Goal: Transaction & Acquisition: Purchase product/service

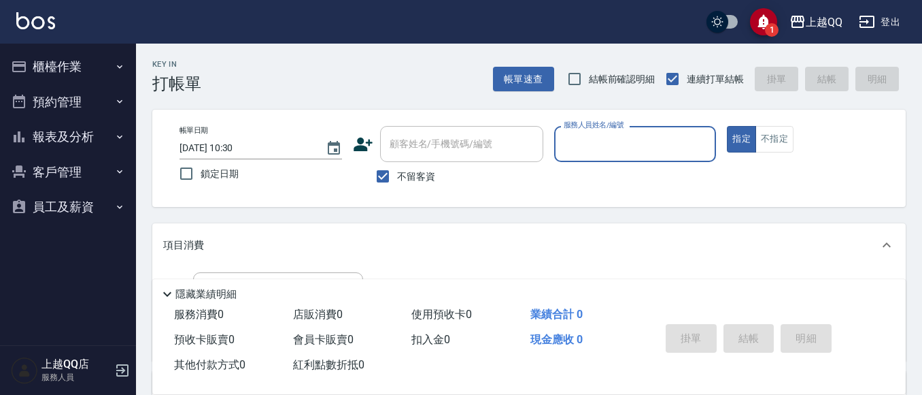
click at [48, 63] on button "櫃檯作業" at bounding box center [67, 66] width 125 height 35
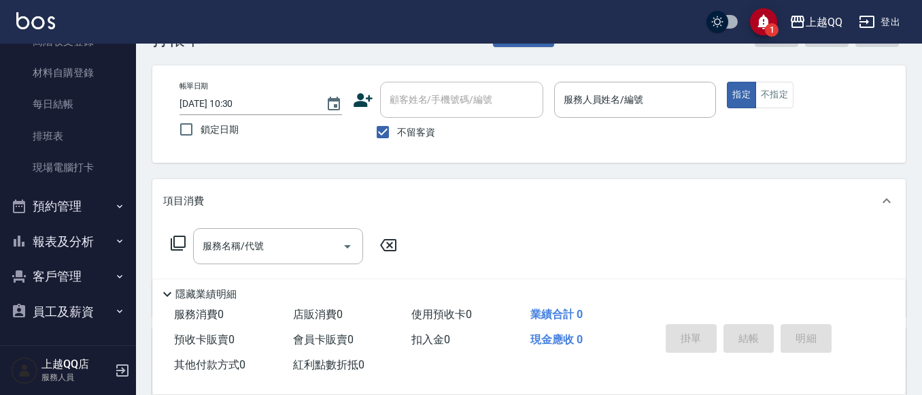
scroll to position [68, 0]
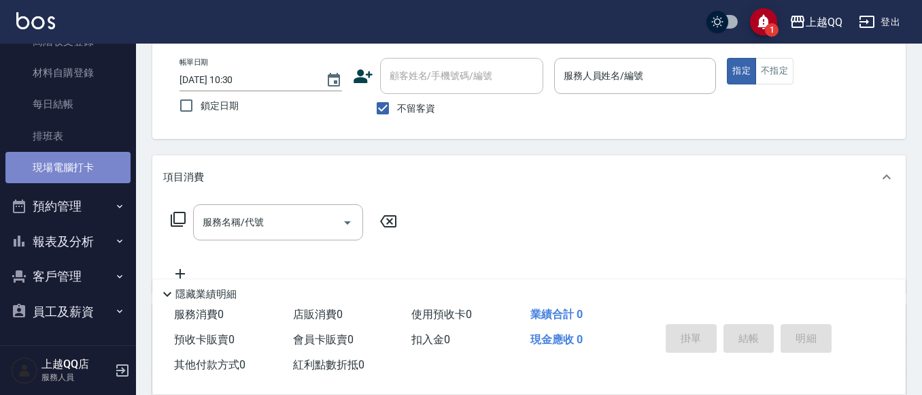
click at [100, 182] on link "現場電腦打卡" at bounding box center [67, 167] width 125 height 31
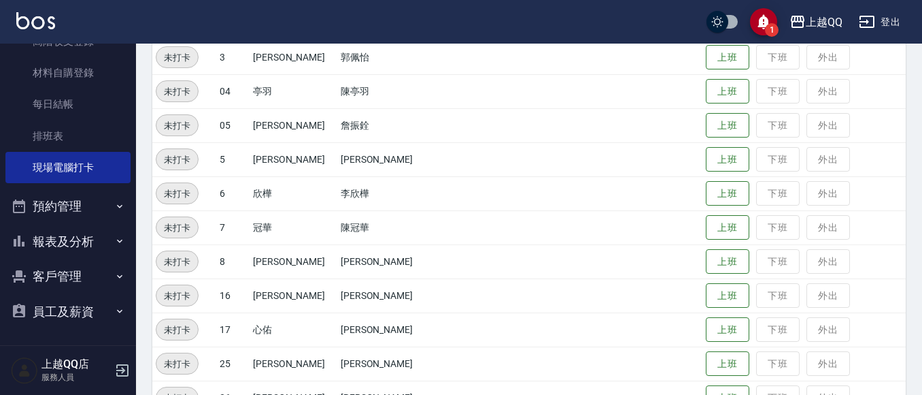
scroll to position [340, 0]
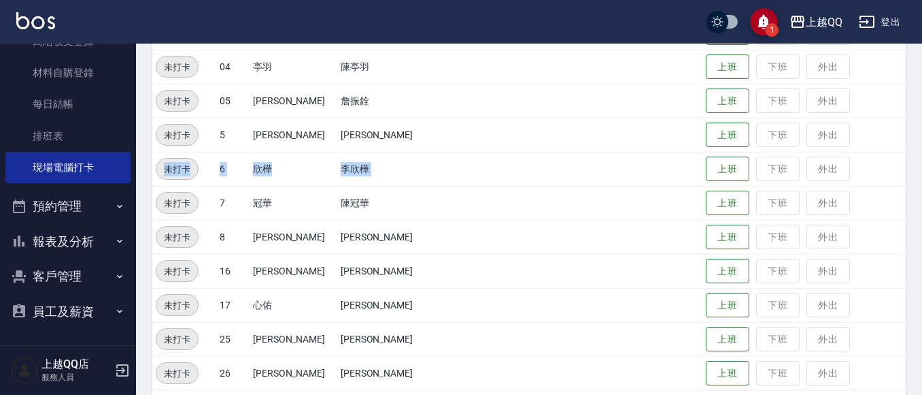
click at [688, 179] on tbody "未打卡 1 雨芯 成雨芯 上班 下班 外出 未打卡 01 承翰 [PERSON_NAME] 上班 下班 外出 未打卡 01 [PERSON_NAME] [PE…" at bounding box center [529, 169] width 754 height 578
click at [718, 137] on button "上班" at bounding box center [728, 135] width 44 height 24
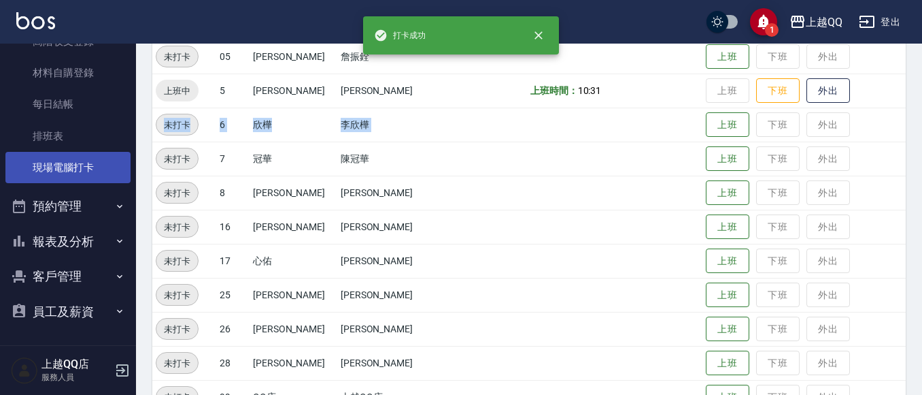
scroll to position [408, 0]
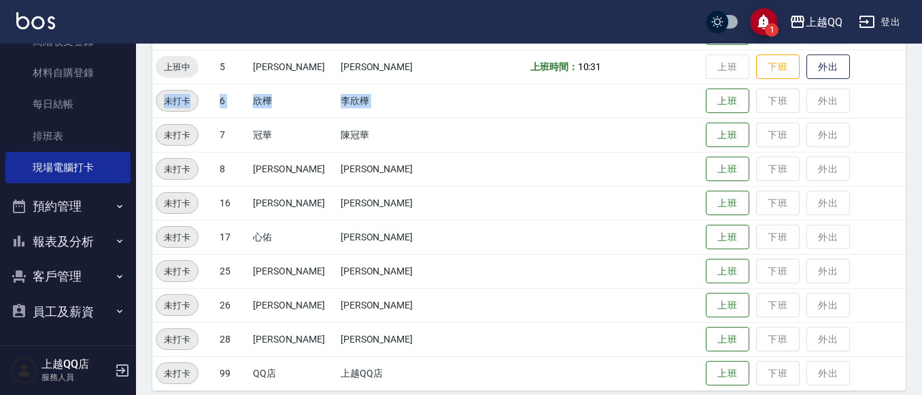
click at [48, 229] on button "報表及分析" at bounding box center [67, 241] width 125 height 35
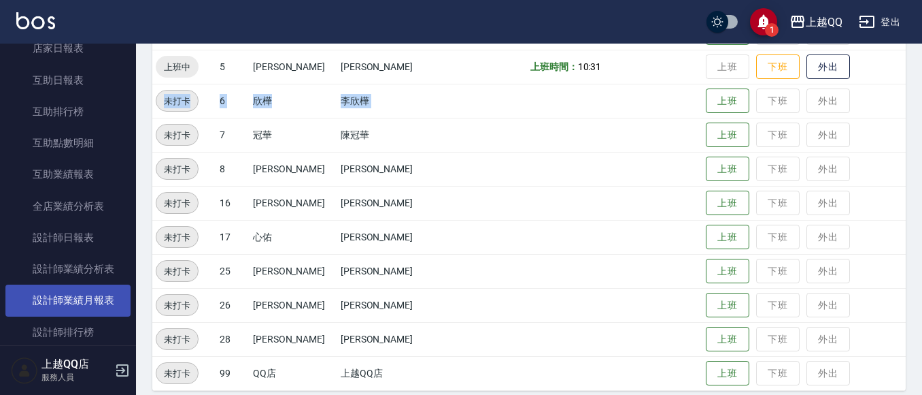
scroll to position [493, 0]
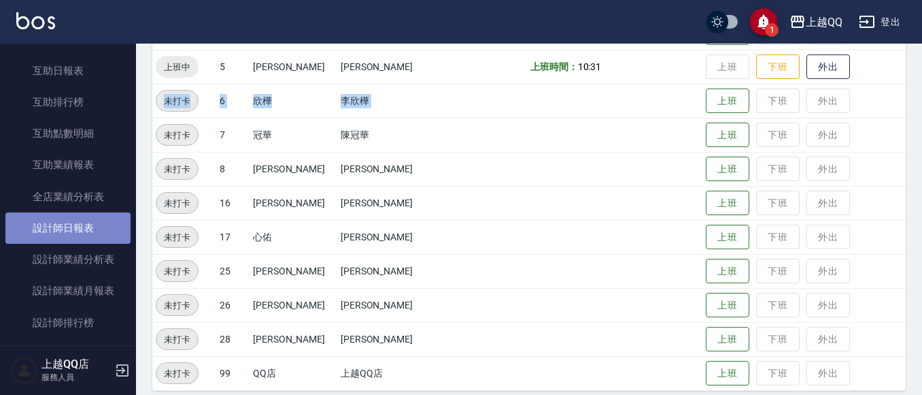
click at [76, 233] on link "設計師日報表" at bounding box center [67, 227] width 125 height 31
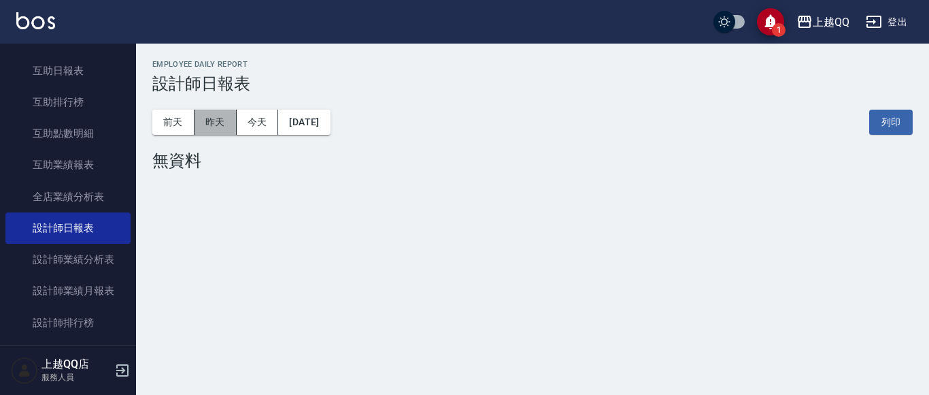
click at [218, 133] on button "昨天" at bounding box center [216, 122] width 42 height 25
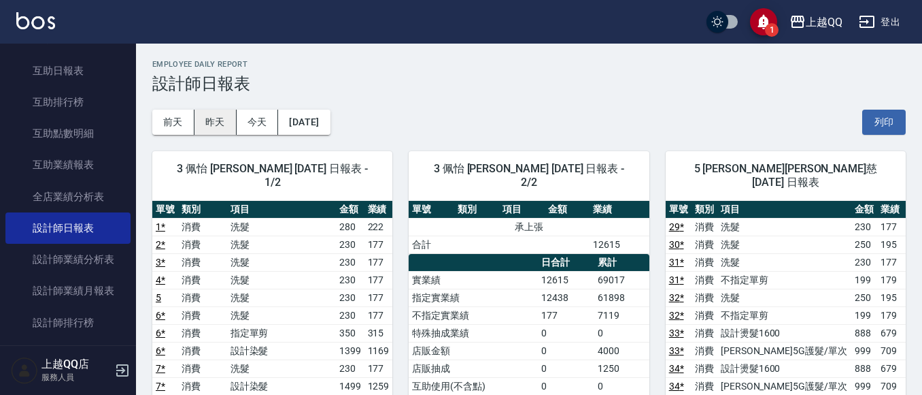
click at [187, 121] on button "前天" at bounding box center [173, 122] width 42 height 25
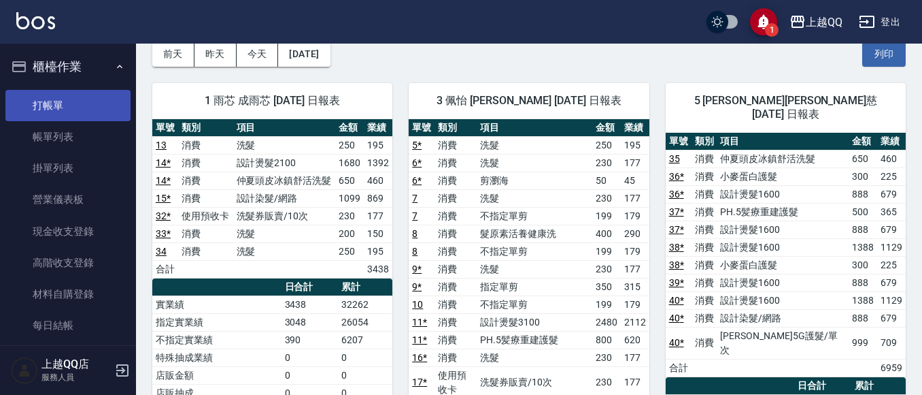
click at [67, 92] on link "打帳單" at bounding box center [67, 105] width 125 height 31
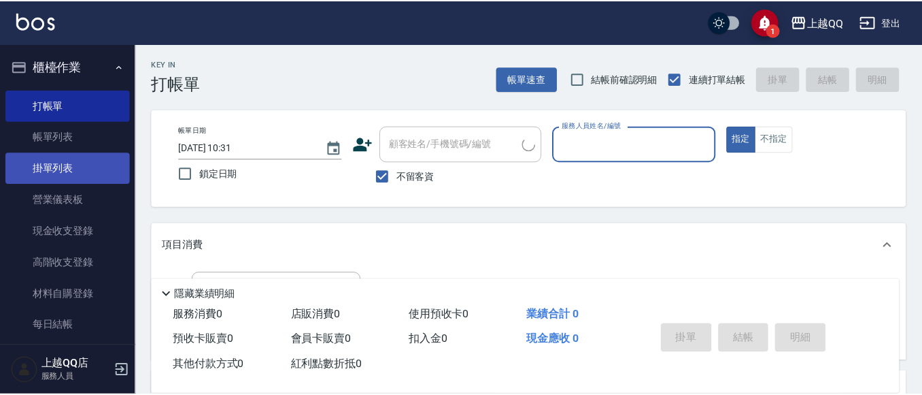
scroll to position [272, 0]
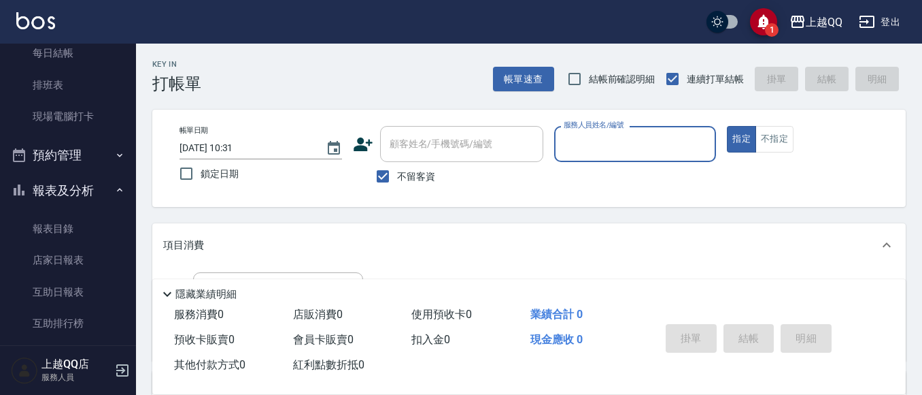
click at [119, 185] on button "報表及分析" at bounding box center [67, 190] width 125 height 35
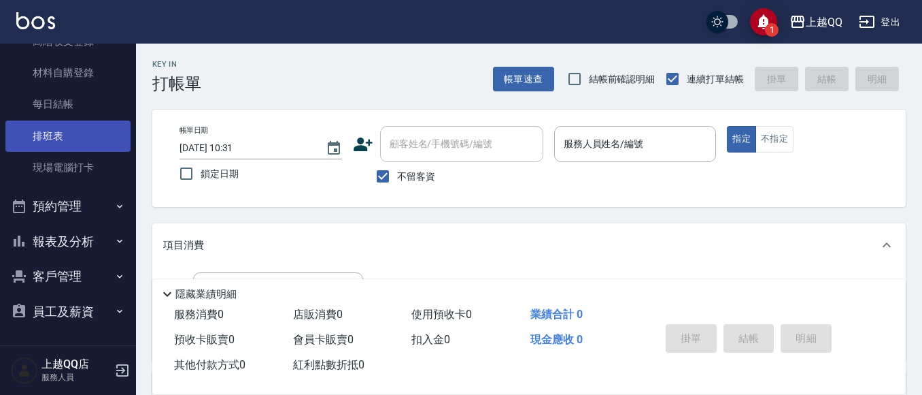
scroll to position [221, 0]
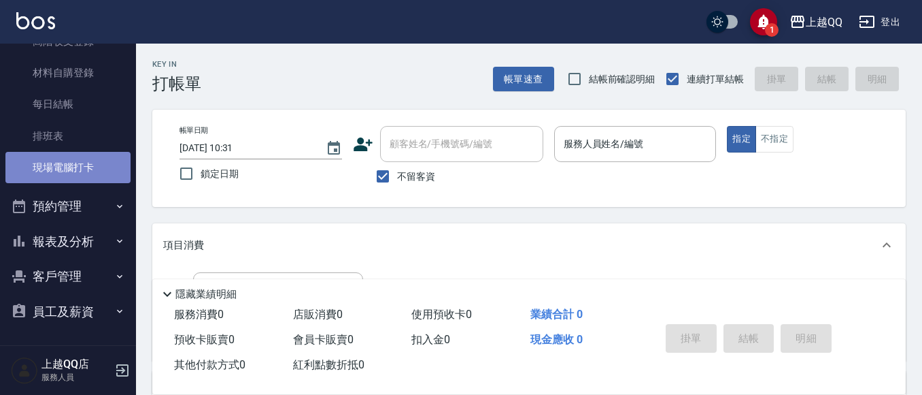
click at [103, 155] on link "現場電腦打卡" at bounding box center [67, 167] width 125 height 31
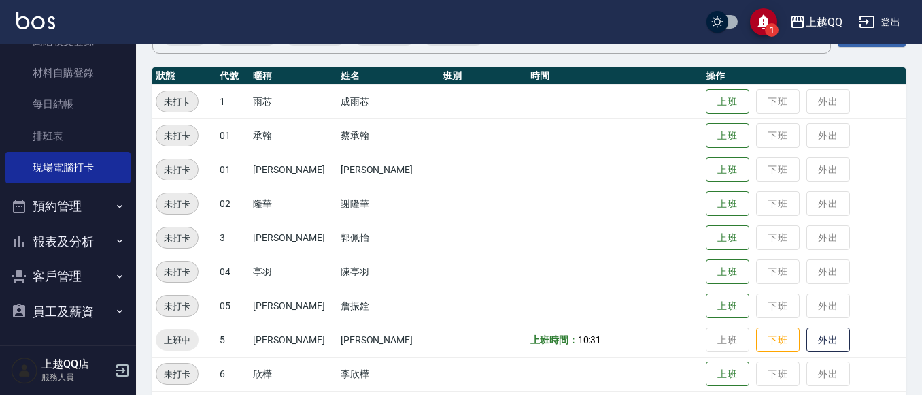
scroll to position [136, 0]
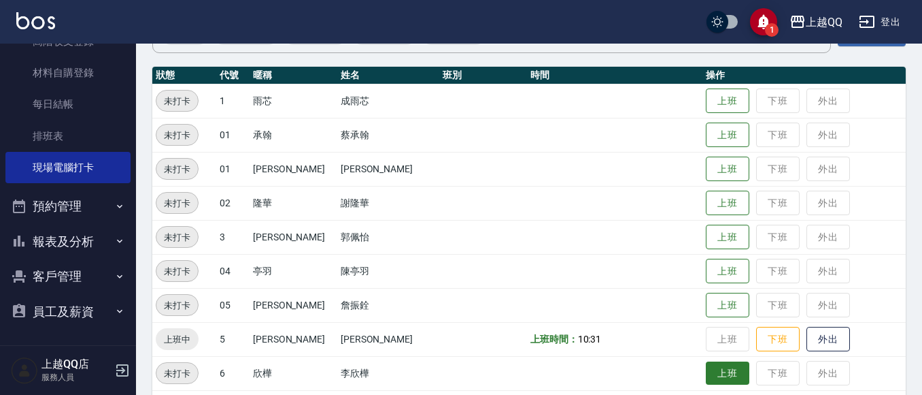
click at [714, 376] on button "上班" at bounding box center [728, 373] width 44 height 24
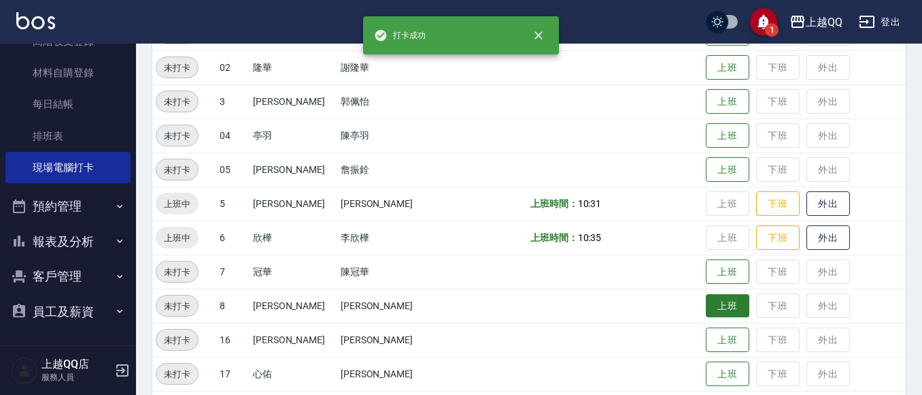
scroll to position [272, 0]
click at [706, 307] on button "上班" at bounding box center [728, 305] width 44 height 24
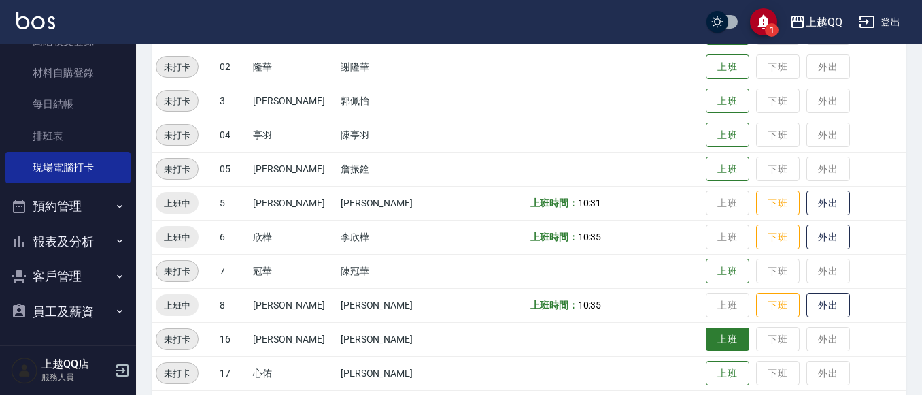
click at [716, 338] on button "上班" at bounding box center [728, 339] width 44 height 24
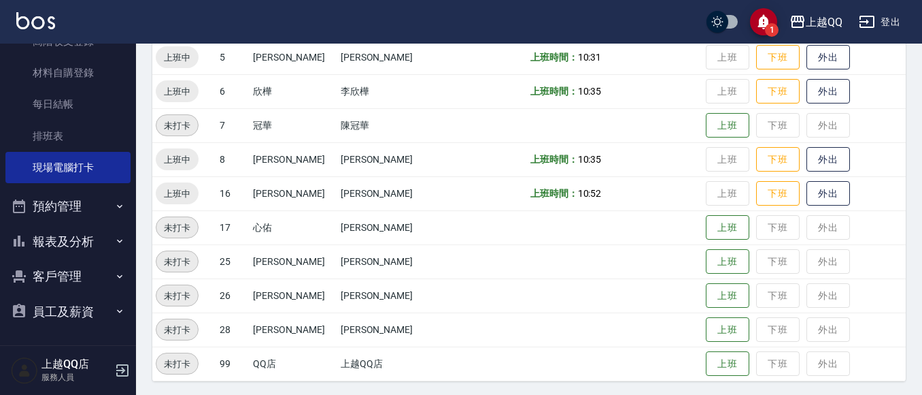
scroll to position [420, 0]
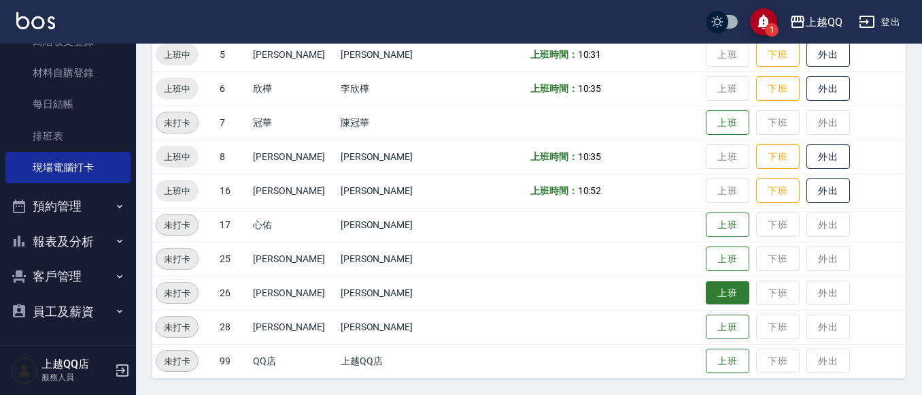
click at [706, 301] on button "上班" at bounding box center [728, 293] width 44 height 24
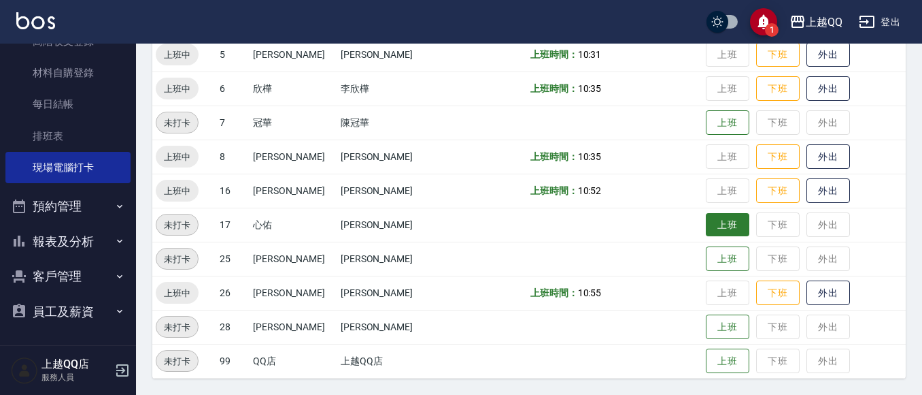
click at [718, 224] on button "上班" at bounding box center [728, 225] width 44 height 24
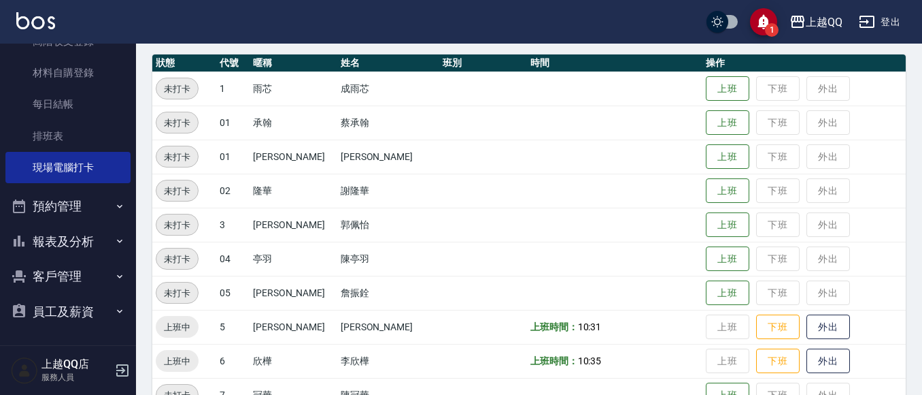
scroll to position [216, 0]
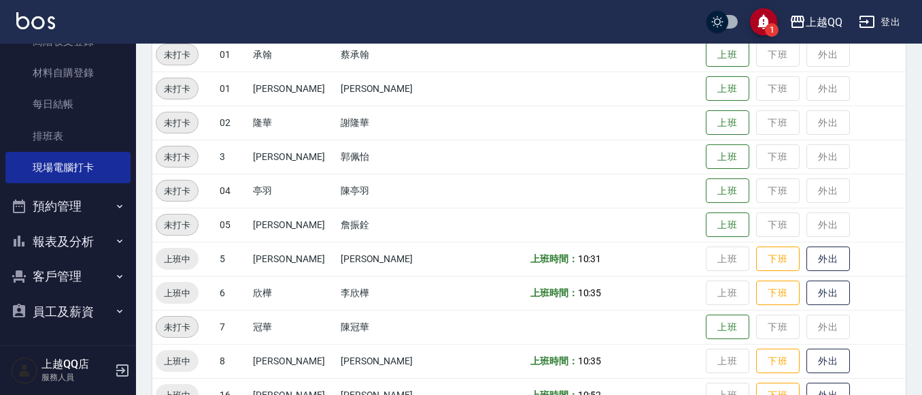
click at [85, 241] on button "報表及分析" at bounding box center [67, 241] width 125 height 35
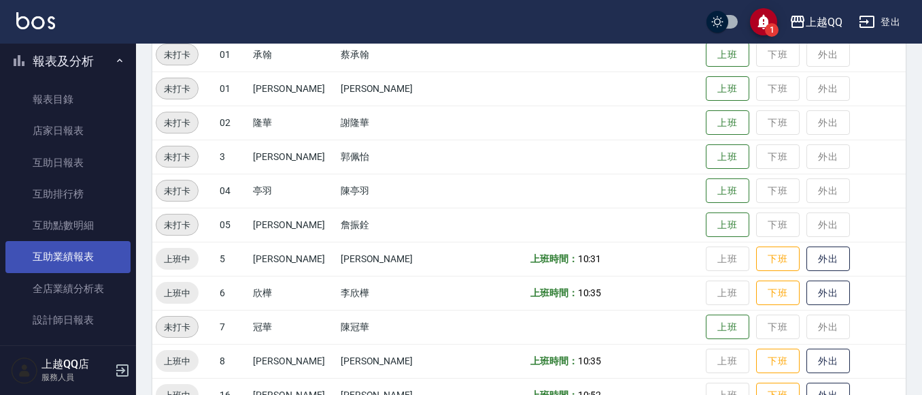
scroll to position [425, 0]
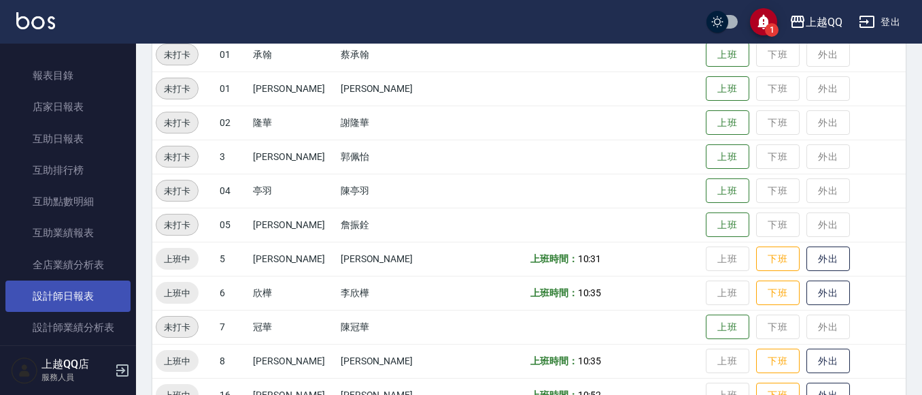
click at [75, 297] on link "設計師日報表" at bounding box center [67, 295] width 125 height 31
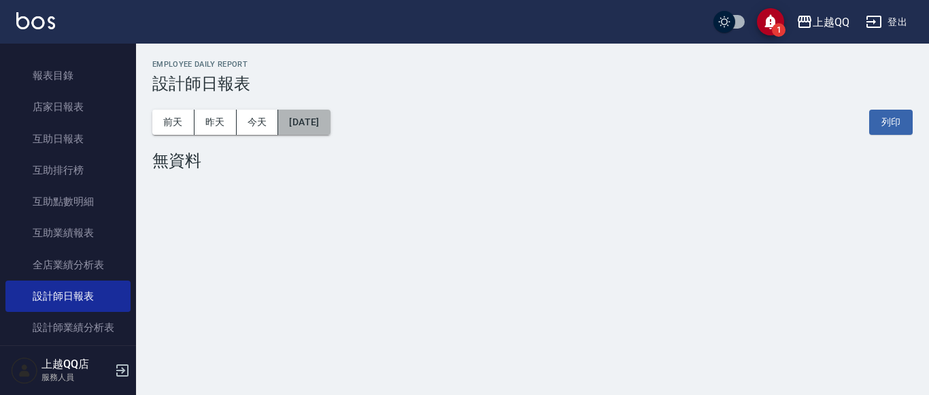
click at [314, 132] on button "[DATE]" at bounding box center [304, 122] width 52 height 25
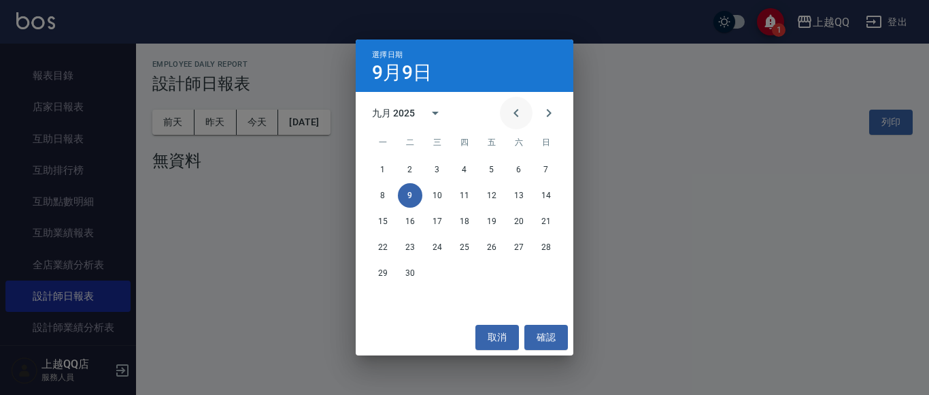
click at [514, 113] on icon "Previous month" at bounding box center [516, 113] width 5 height 8
click at [545, 276] on button "31" at bounding box center [546, 273] width 24 height 24
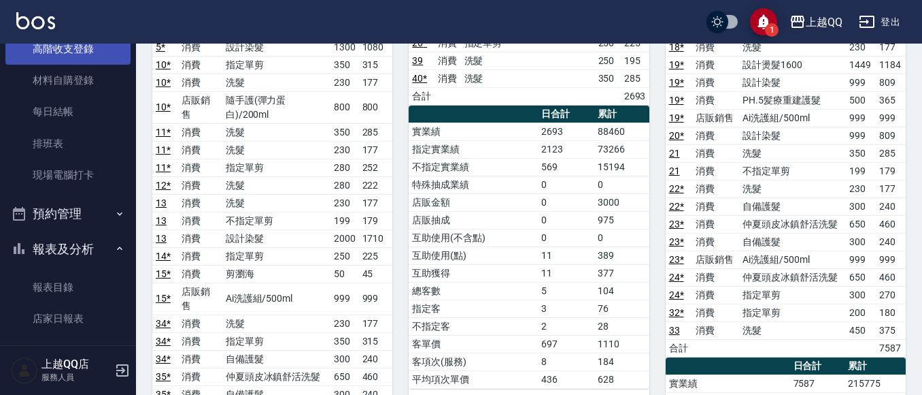
scroll to position [153, 0]
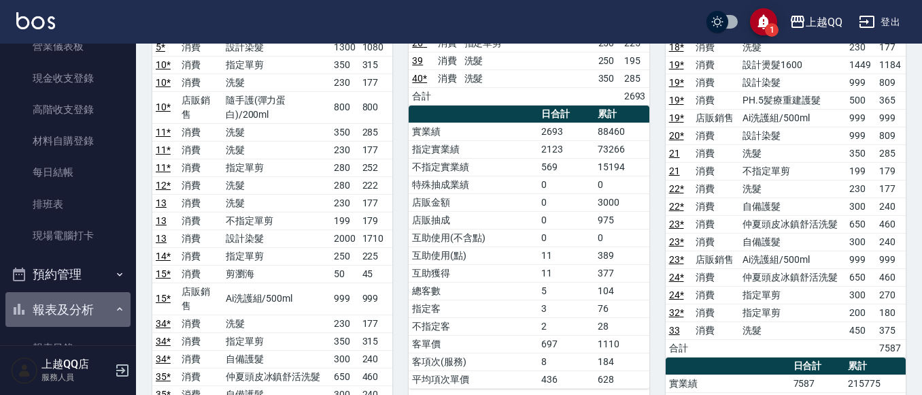
click at [95, 304] on button "報表及分析" at bounding box center [67, 309] width 125 height 35
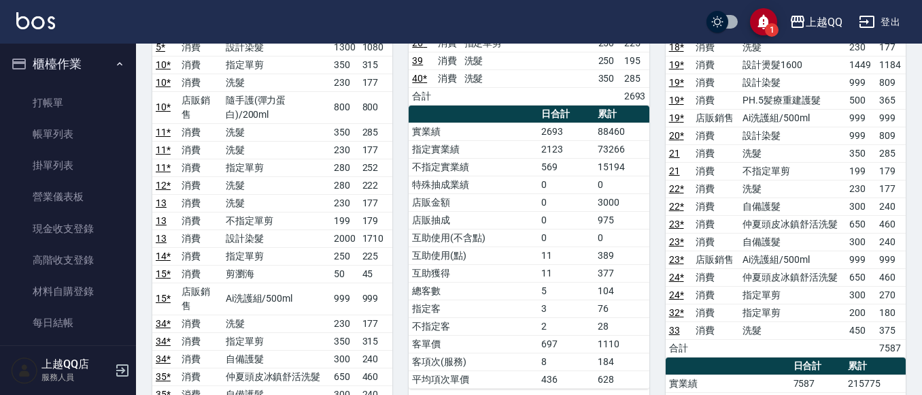
scroll to position [0, 0]
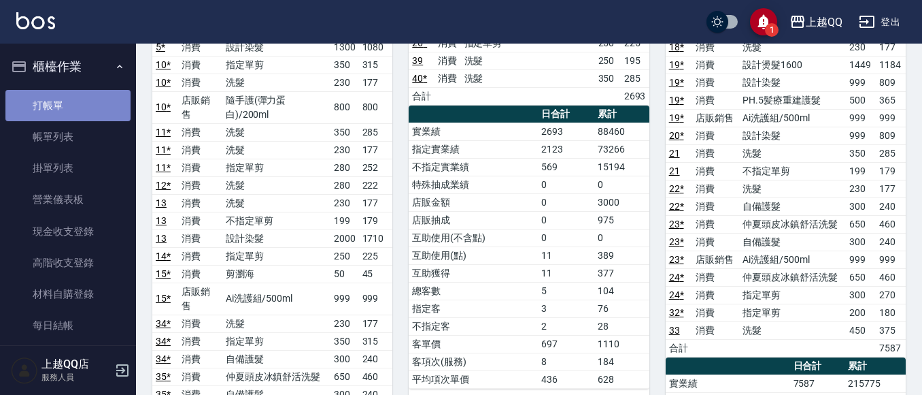
click at [69, 107] on link "打帳單" at bounding box center [67, 105] width 125 height 31
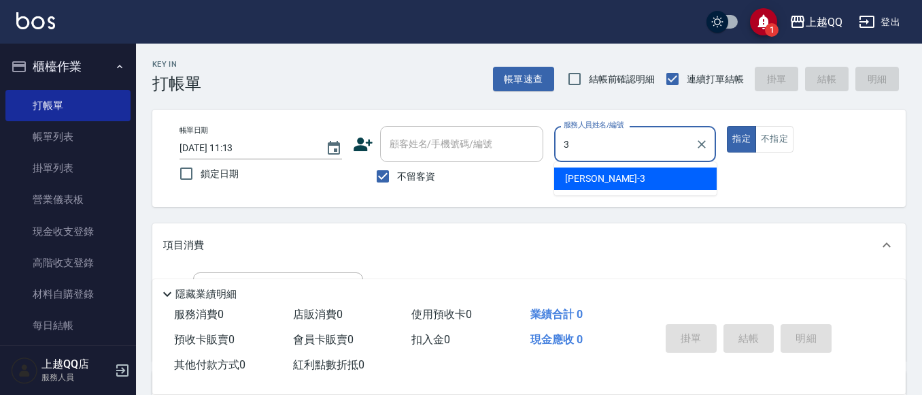
type input "佩怡-3"
type button "true"
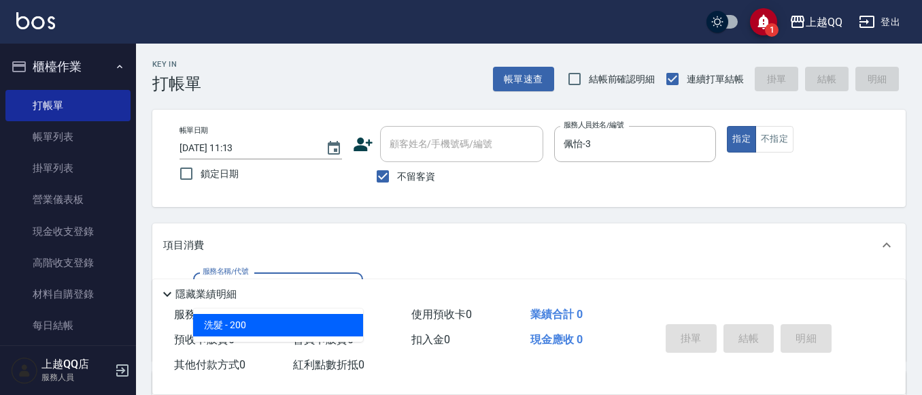
type input "洗髮(101)"
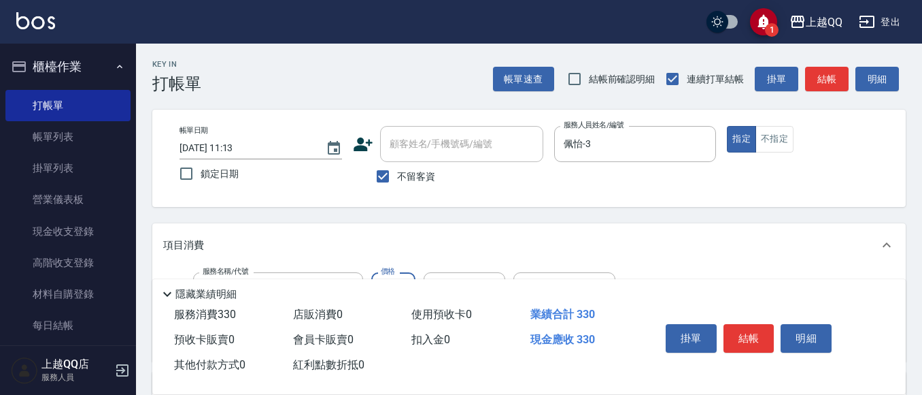
type input "330"
type input "3"
type input "[PERSON_NAME]5"
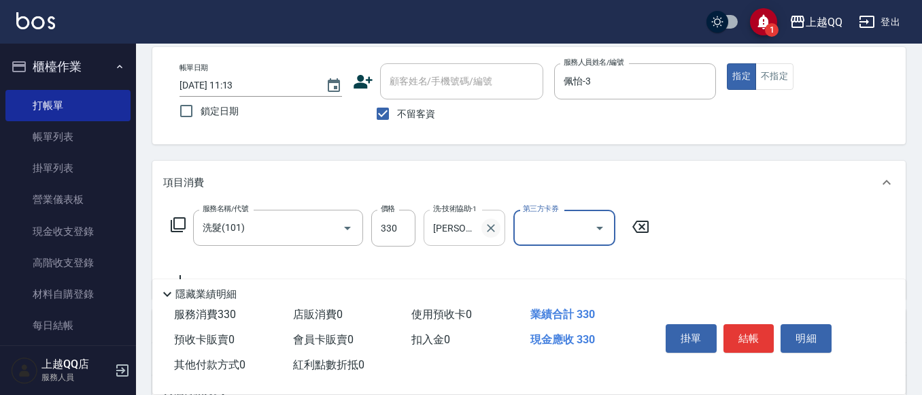
scroll to position [136, 0]
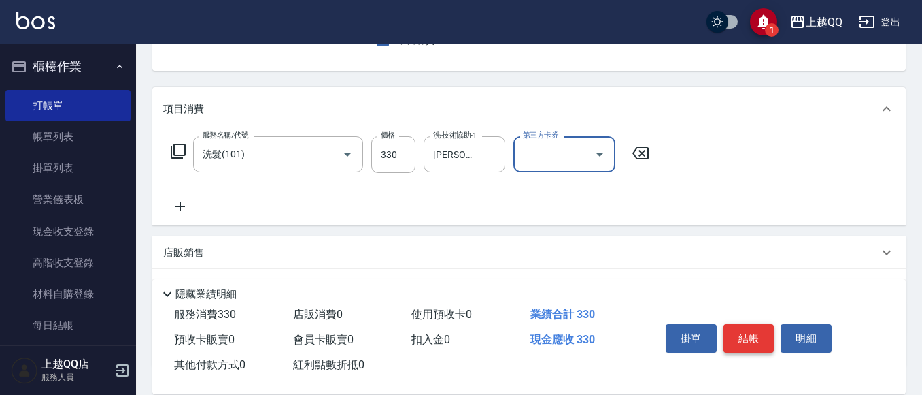
click at [739, 326] on button "結帳" at bounding box center [749, 338] width 51 height 29
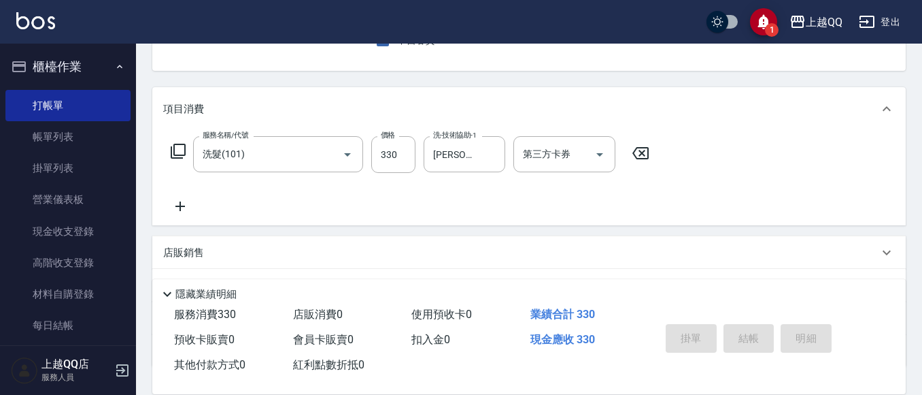
type input "[DATE] 11:26"
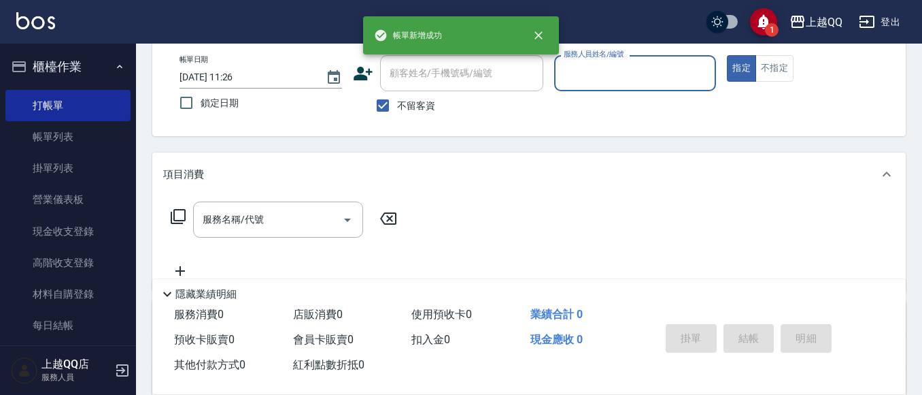
scroll to position [0, 0]
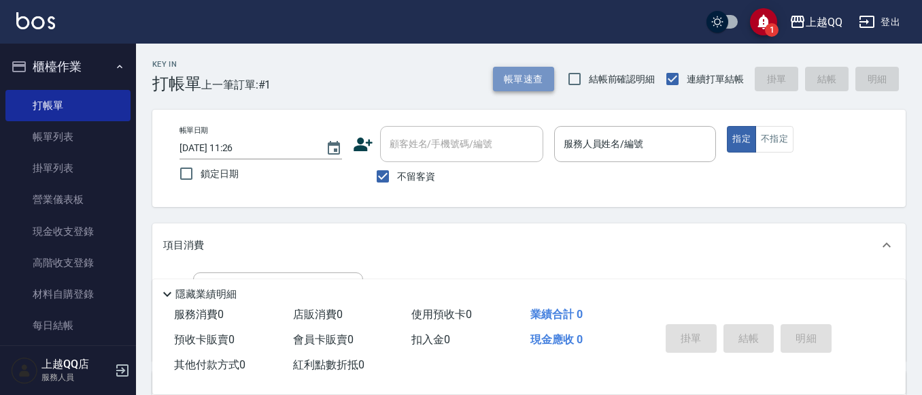
click at [503, 69] on button "帳單速查" at bounding box center [523, 79] width 61 height 25
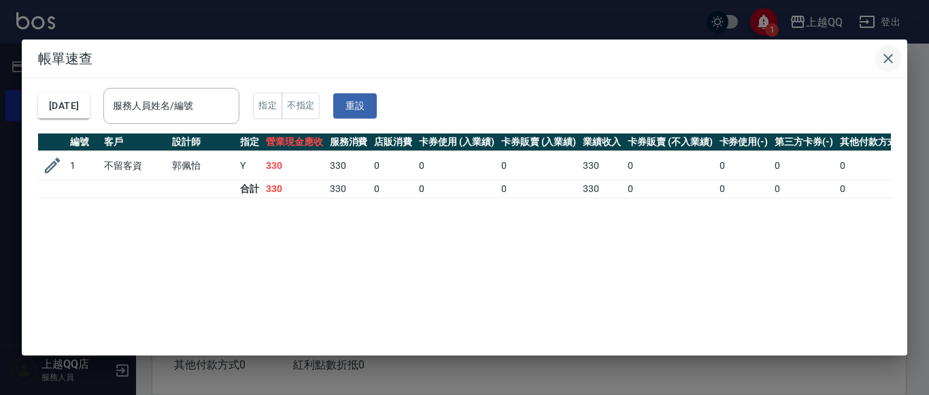
click at [883, 54] on icon "button" at bounding box center [888, 58] width 16 height 16
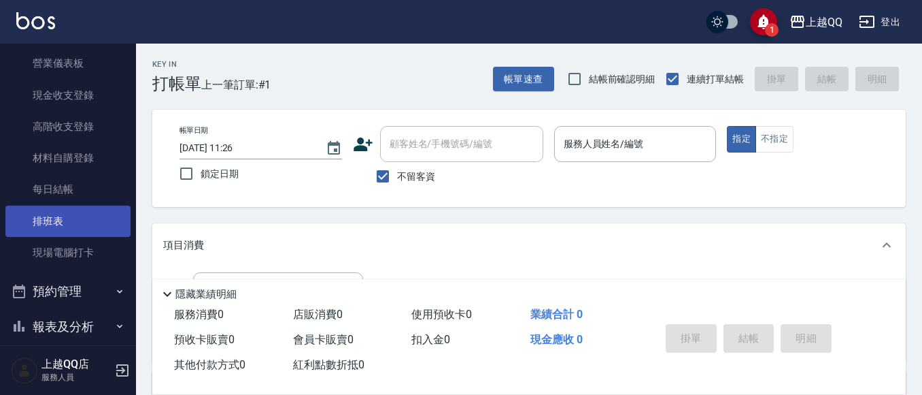
scroll to position [204, 0]
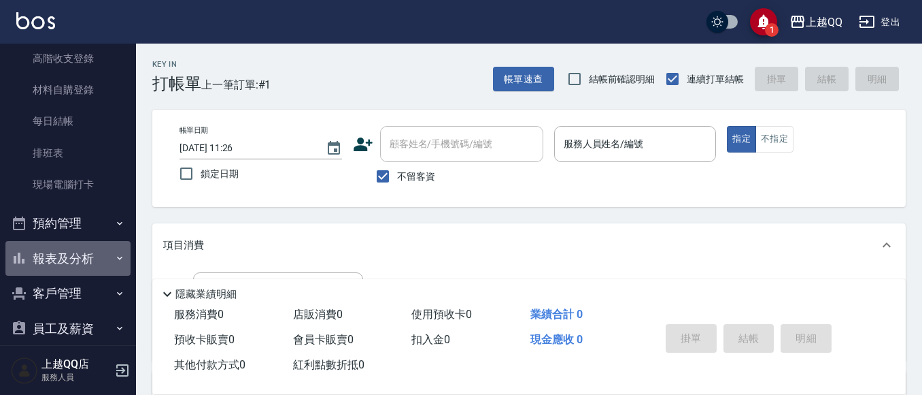
click at [82, 252] on button "報表及分析" at bounding box center [67, 258] width 125 height 35
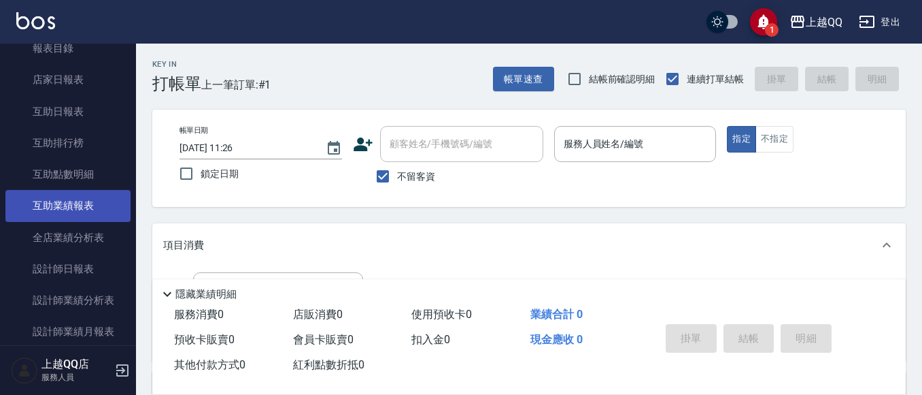
scroll to position [476, 0]
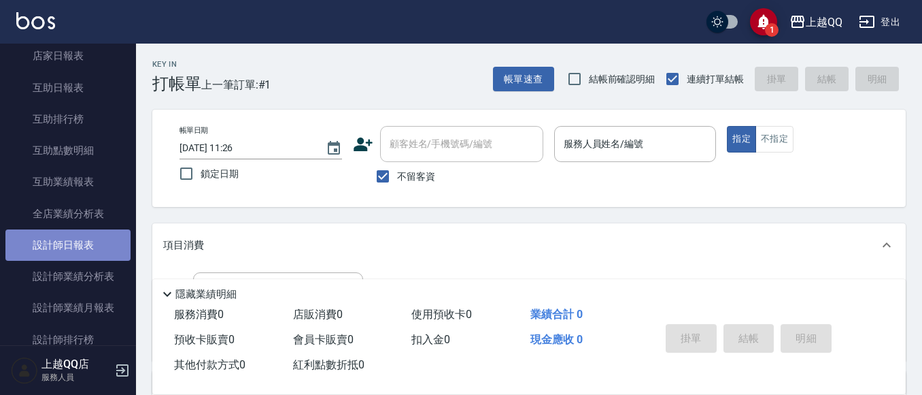
click at [103, 248] on link "設計師日報表" at bounding box center [67, 244] width 125 height 31
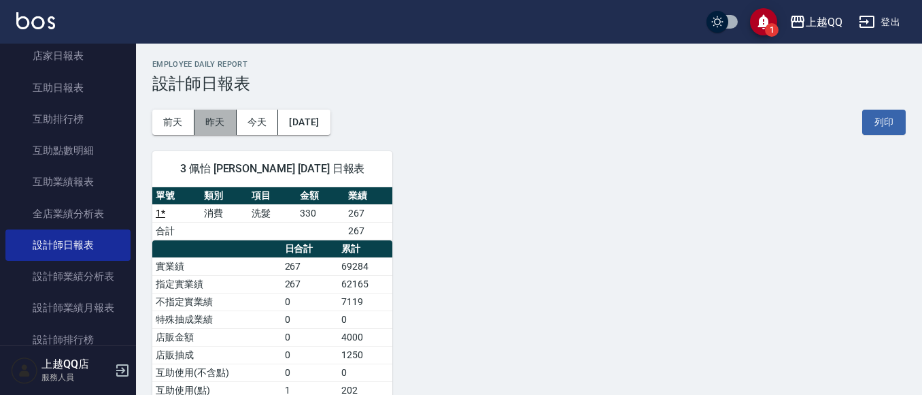
click at [229, 127] on button "昨天" at bounding box center [216, 122] width 42 height 25
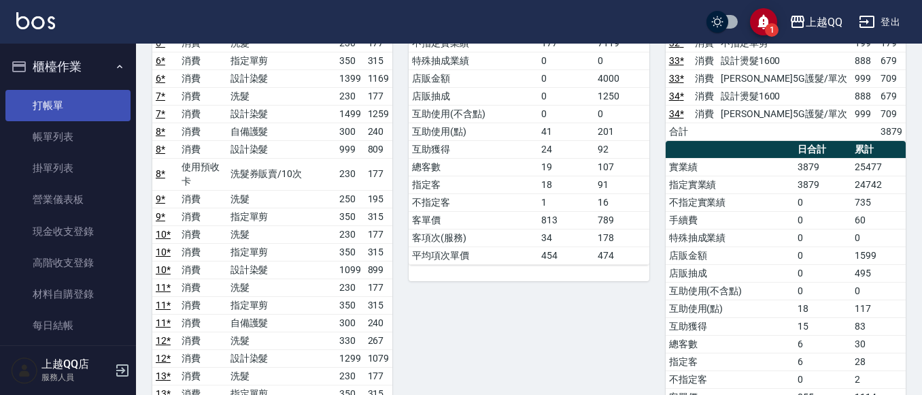
click at [60, 97] on link "打帳單" at bounding box center [67, 105] width 125 height 31
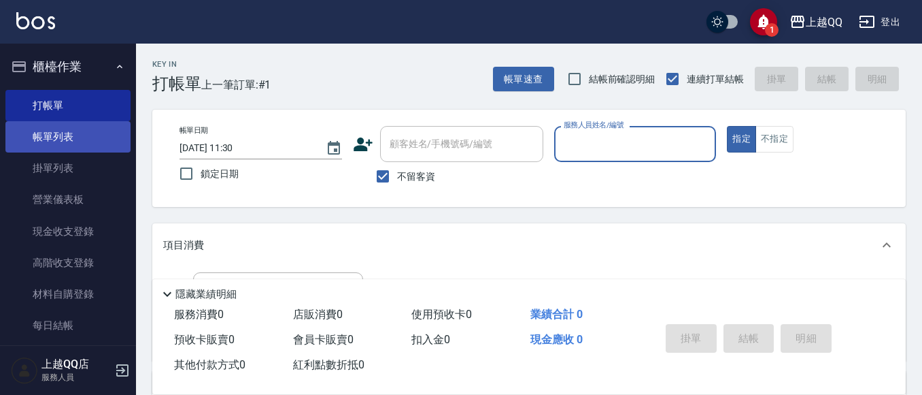
click at [48, 146] on link "帳單列表" at bounding box center [67, 136] width 125 height 31
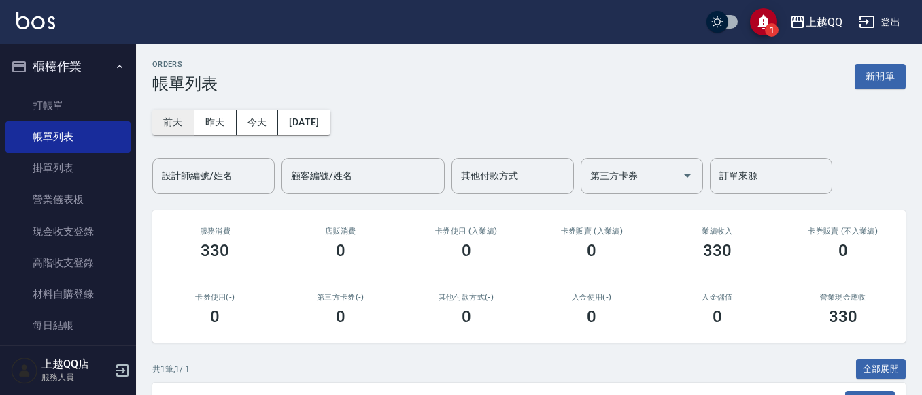
click at [166, 122] on button "前天" at bounding box center [173, 122] width 42 height 25
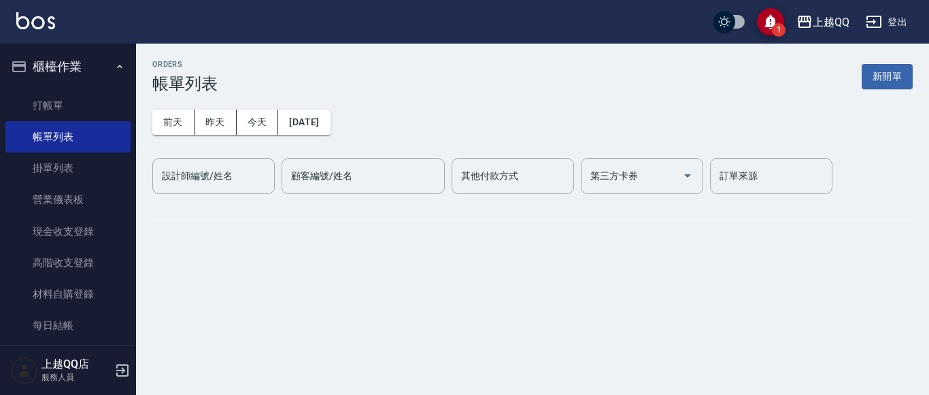
click at [186, 173] on div "設計師編號/姓名 設計師編號/姓名" at bounding box center [213, 176] width 122 height 36
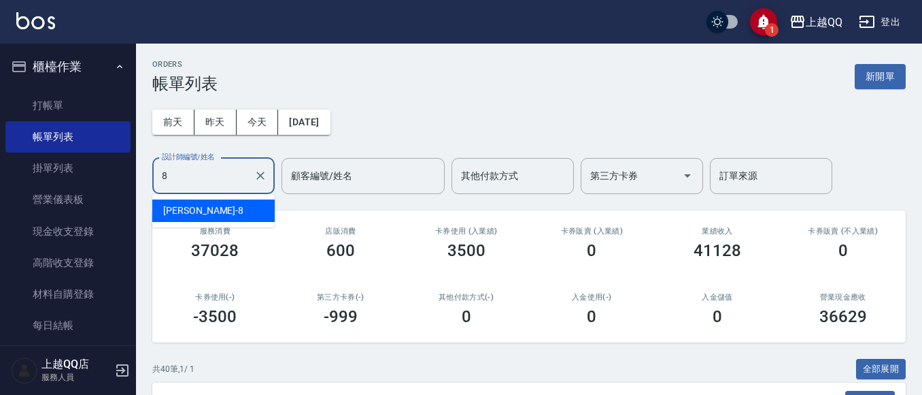
click at [230, 216] on div "[PERSON_NAME] -8" at bounding box center [213, 210] width 122 height 22
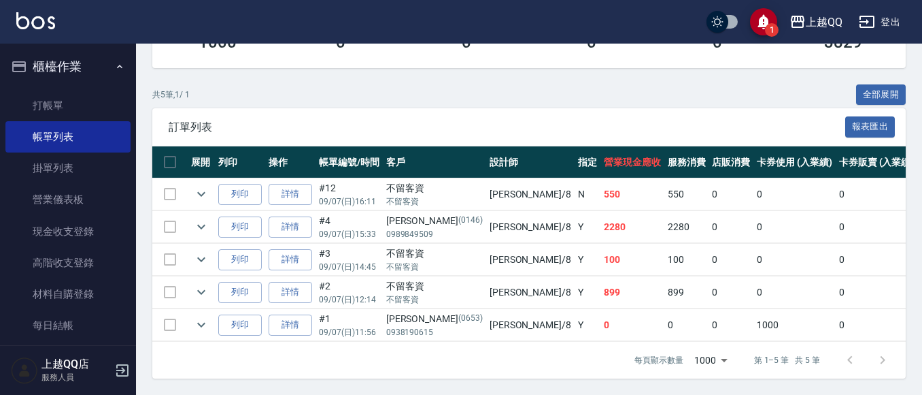
scroll to position [286, 0]
type input "[PERSON_NAME]-8"
click at [194, 251] on icon "expand row" at bounding box center [201, 259] width 16 height 16
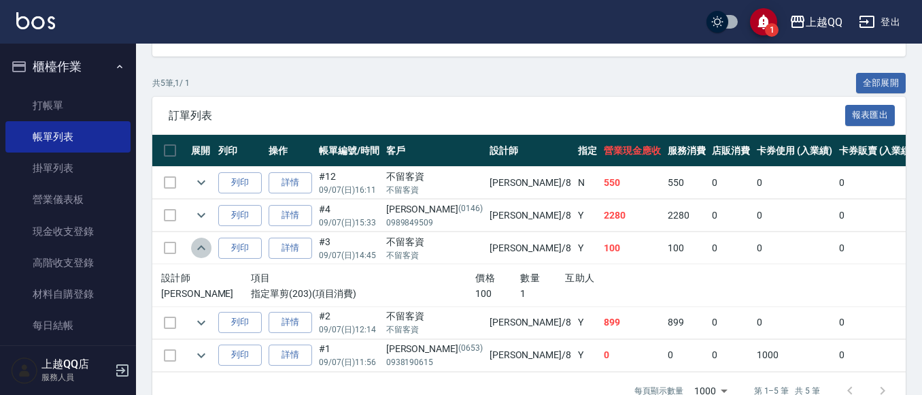
click at [194, 246] on icon "expand row" at bounding box center [201, 247] width 16 height 16
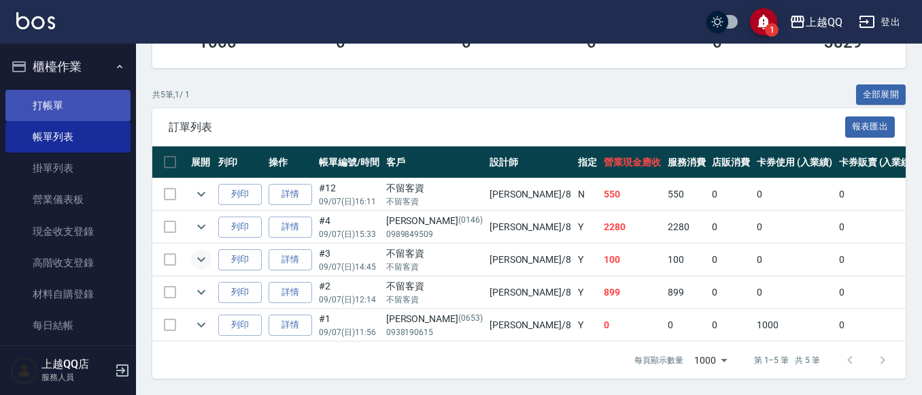
click at [52, 100] on link "打帳單" at bounding box center [67, 105] width 125 height 31
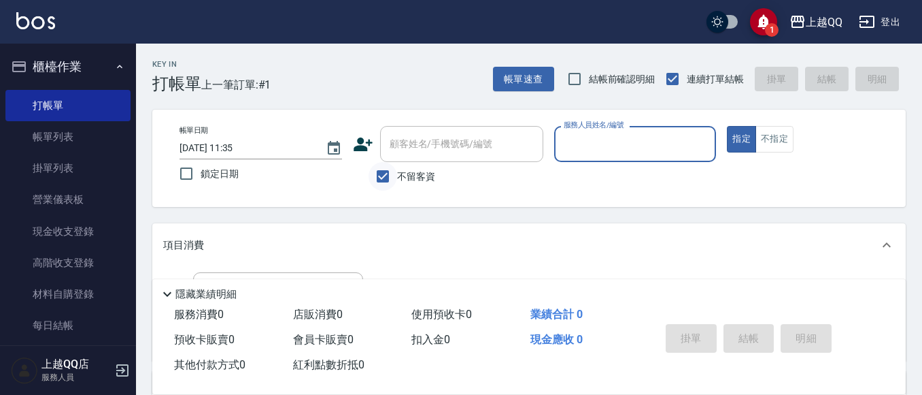
click at [384, 178] on input "不留客資" at bounding box center [383, 176] width 29 height 29
checkbox input "false"
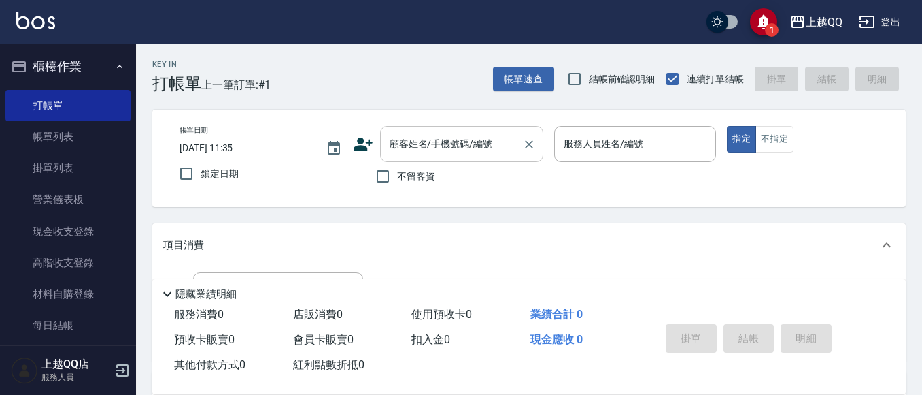
click at [398, 146] on div "顧客姓名/手機號碼/編號 顧客姓名/手機號碼/編號" at bounding box center [461, 144] width 163 height 36
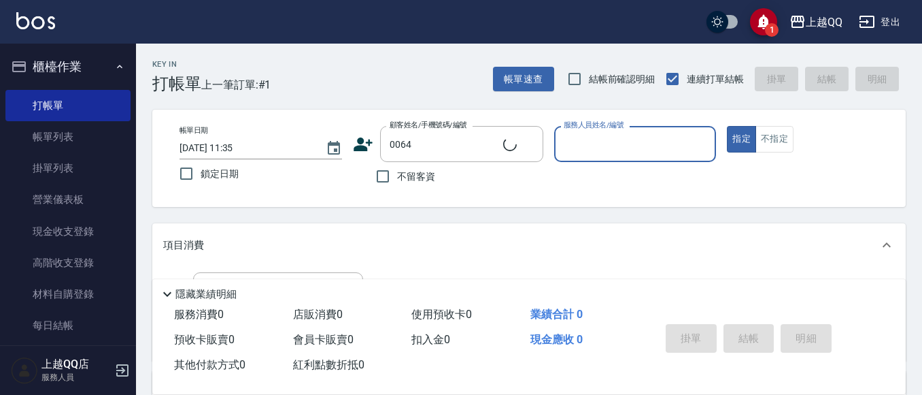
type input "[PERSON_NAME]/0972261151/0064"
type input "[PERSON_NAME]-8"
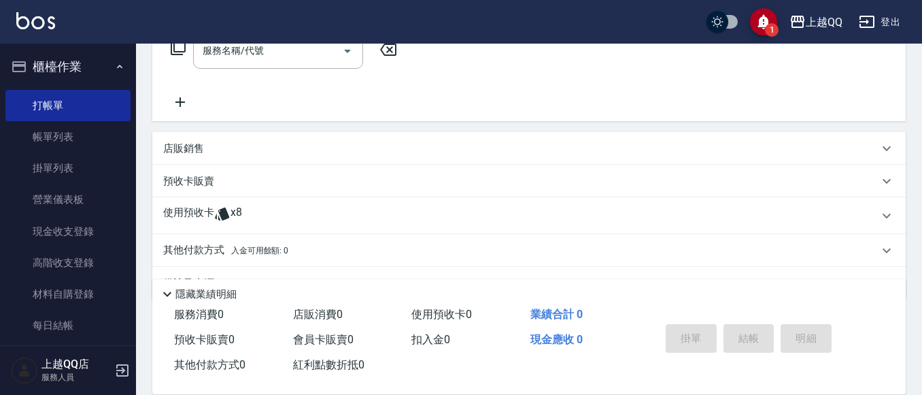
scroll to position [234, 0]
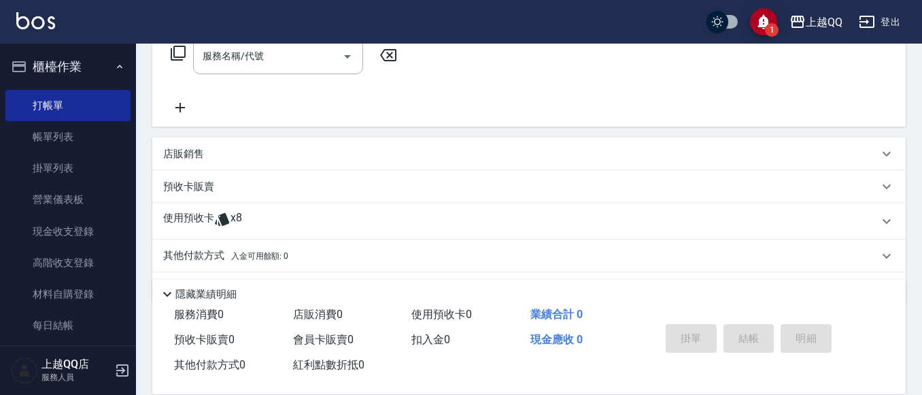
click at [279, 213] on div "使用預收卡 x8" at bounding box center [521, 221] width 716 height 20
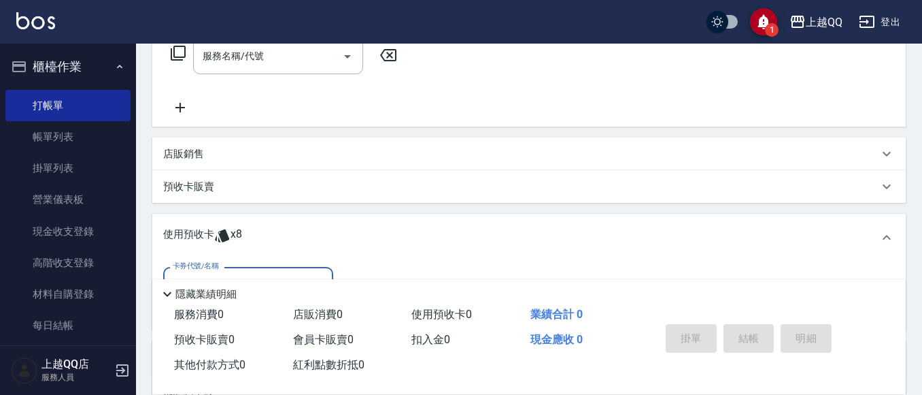
scroll to position [376, 0]
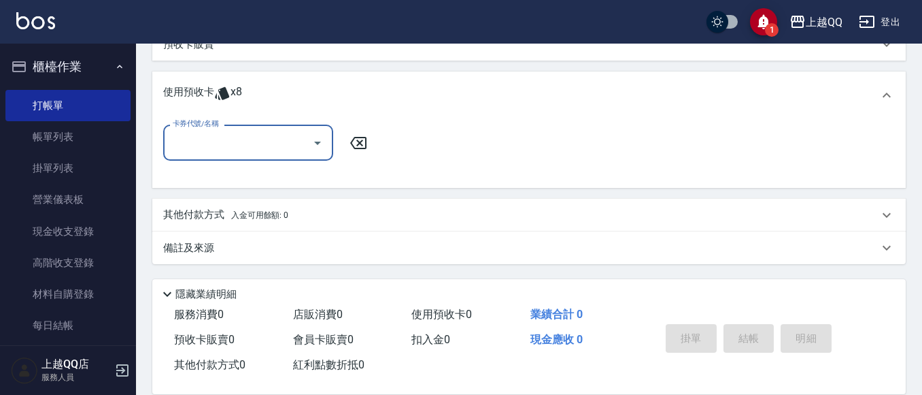
click at [300, 141] on input "卡券代號/名稱" at bounding box center [237, 143] width 137 height 24
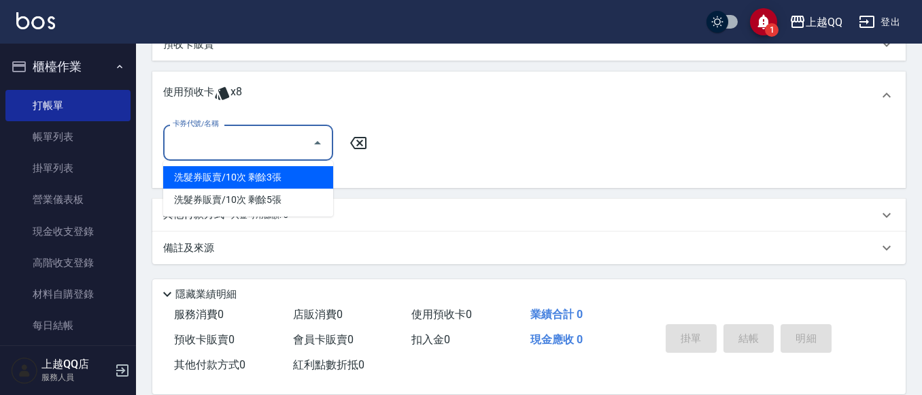
click at [299, 176] on div "洗髮券販賣/10次 剩餘3張" at bounding box center [248, 177] width 170 height 22
type input "洗髮券販賣/10次"
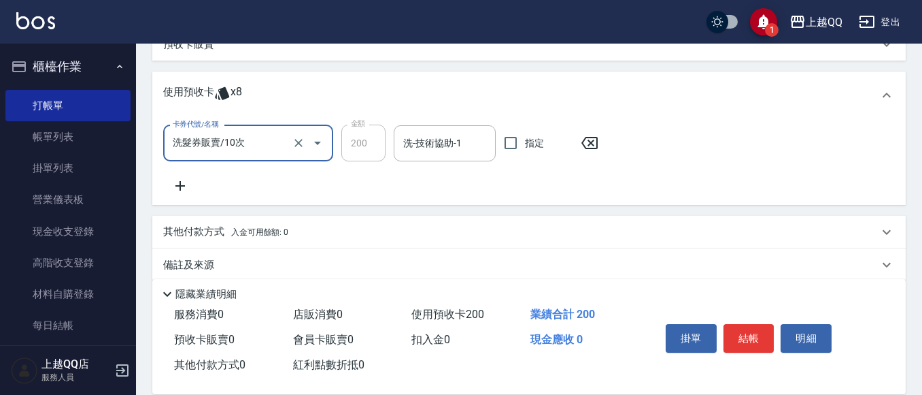
click at [591, 144] on icon at bounding box center [590, 143] width 34 height 16
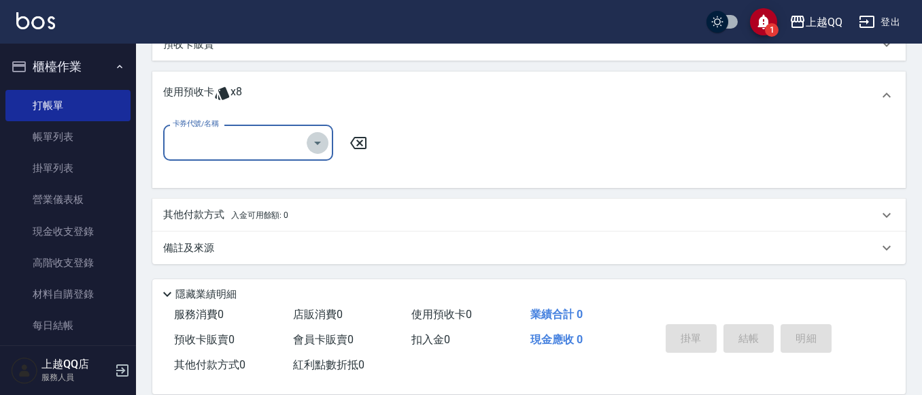
click at [315, 148] on icon "Open" at bounding box center [318, 143] width 16 height 16
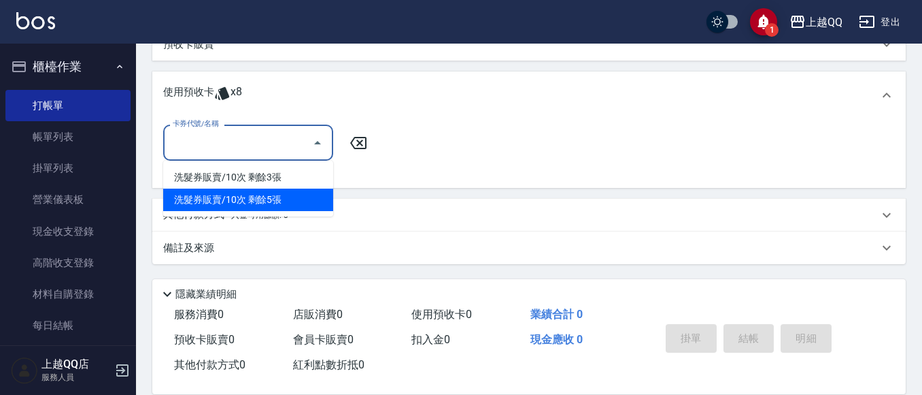
click at [312, 199] on div "洗髮券販賣/10次 剩餘5張" at bounding box center [248, 199] width 170 height 22
type input "洗髮券販賣/10次"
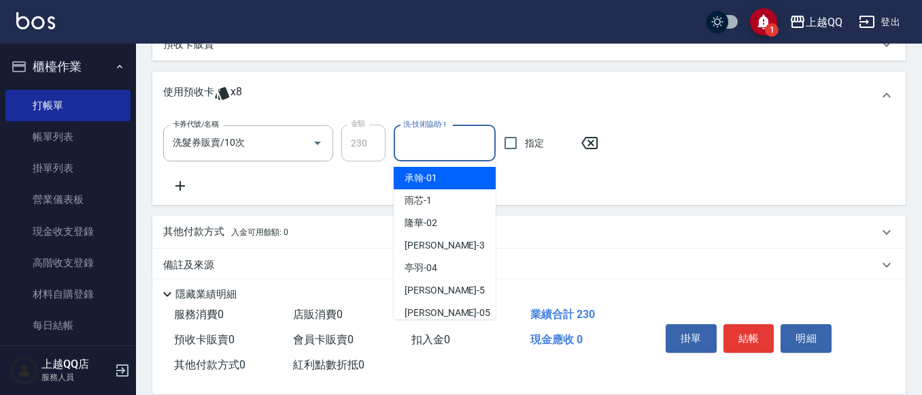
click at [471, 144] on input "洗-技術協助-1" at bounding box center [445, 143] width 90 height 24
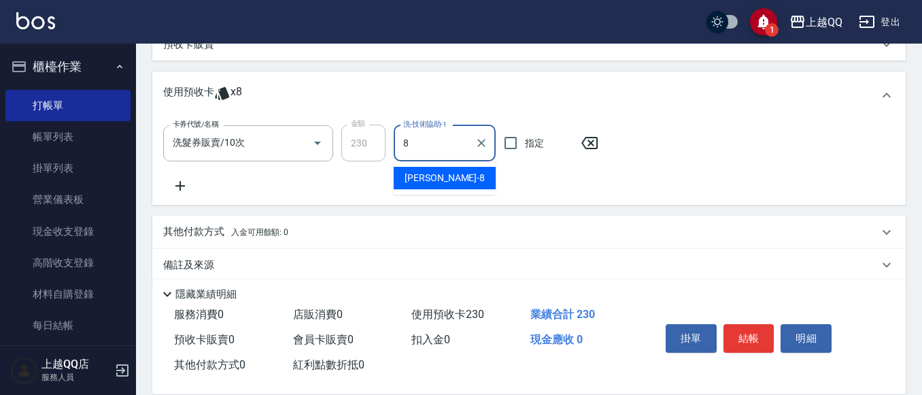
click at [471, 184] on div "[PERSON_NAME] -8" at bounding box center [445, 178] width 102 height 22
type input "[PERSON_NAME]-8"
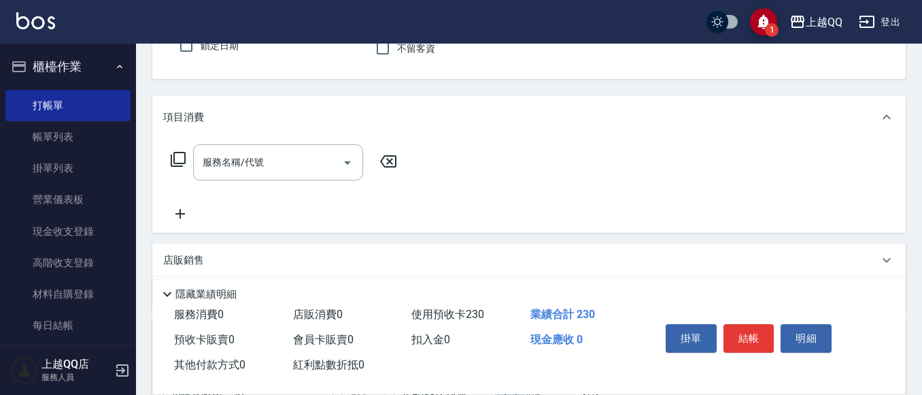
scroll to position [86, 0]
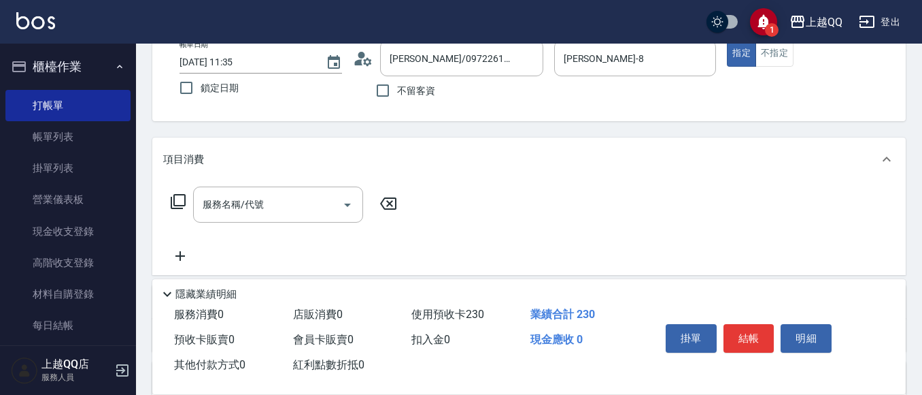
click at [183, 201] on icon at bounding box center [178, 201] width 16 height 16
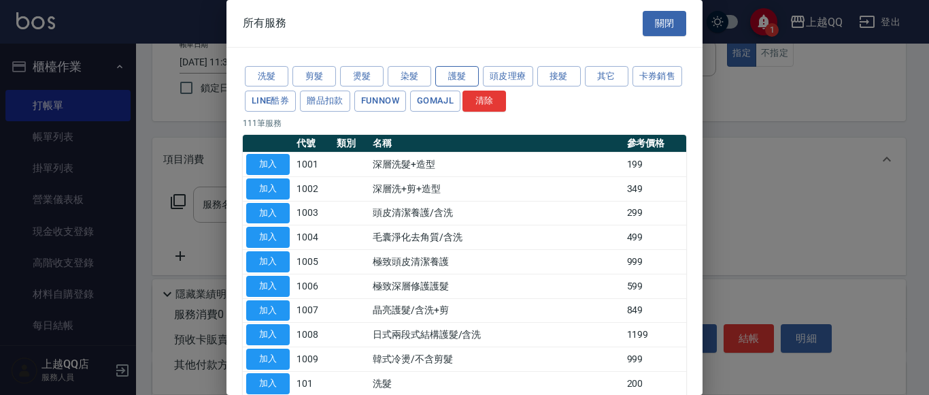
click at [455, 71] on button "護髮" at bounding box center [457, 76] width 44 height 21
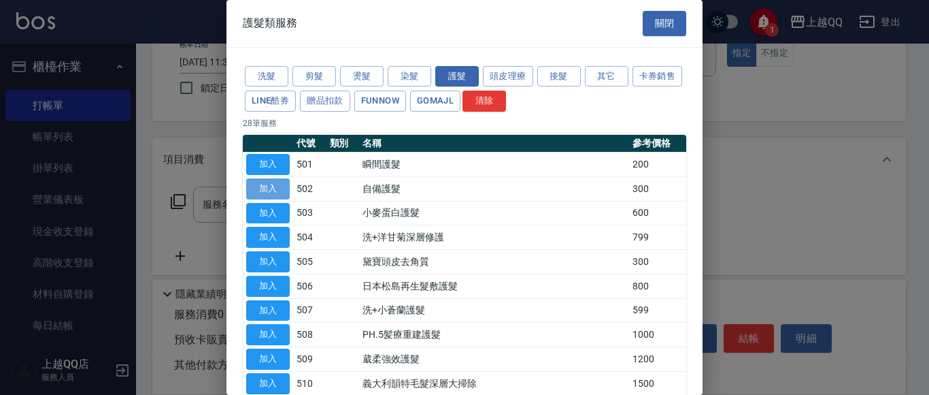
click at [254, 188] on button "加入" at bounding box center [268, 188] width 44 height 21
type input "自備護髮(502)"
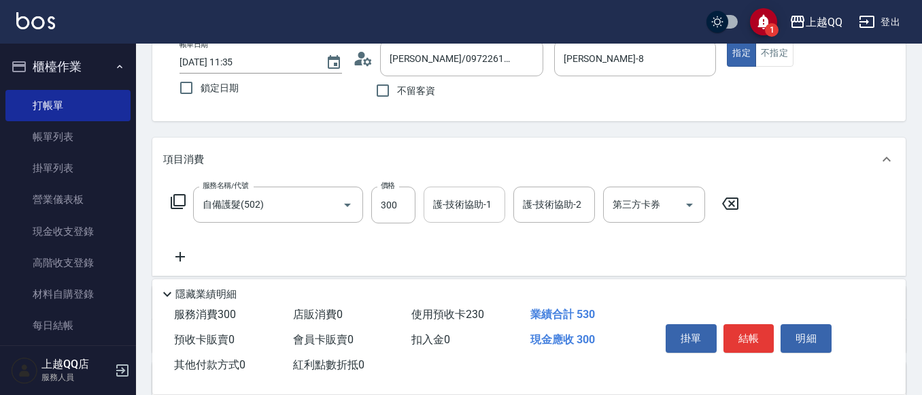
click at [460, 201] on div "護-技術協助-1 護-技術協助-1" at bounding box center [465, 204] width 82 height 36
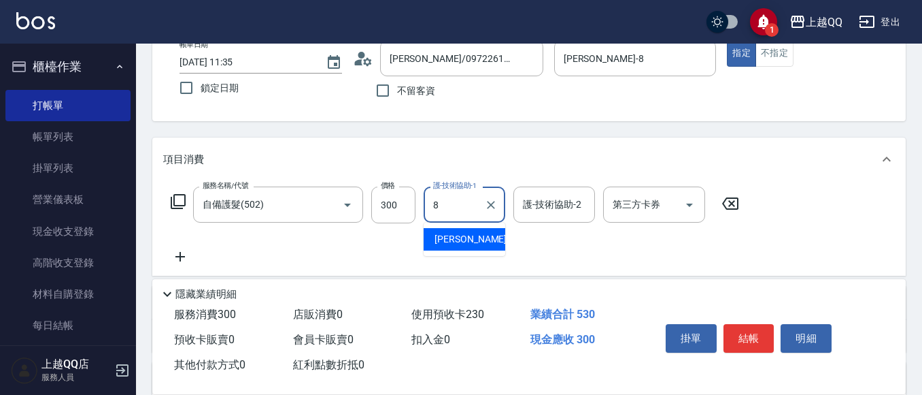
click at [459, 241] on span "[PERSON_NAME] -8" at bounding box center [475, 239] width 80 height 14
type input "[PERSON_NAME]-8"
click at [758, 329] on button "結帳" at bounding box center [749, 338] width 51 height 29
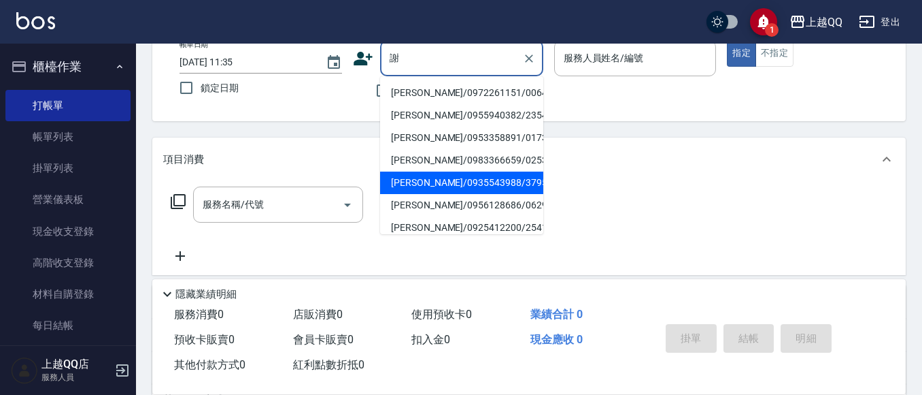
click at [425, 186] on li "[PERSON_NAME]/0935543988/3795" at bounding box center [461, 182] width 163 height 22
type input "[PERSON_NAME]/0935543988/3795"
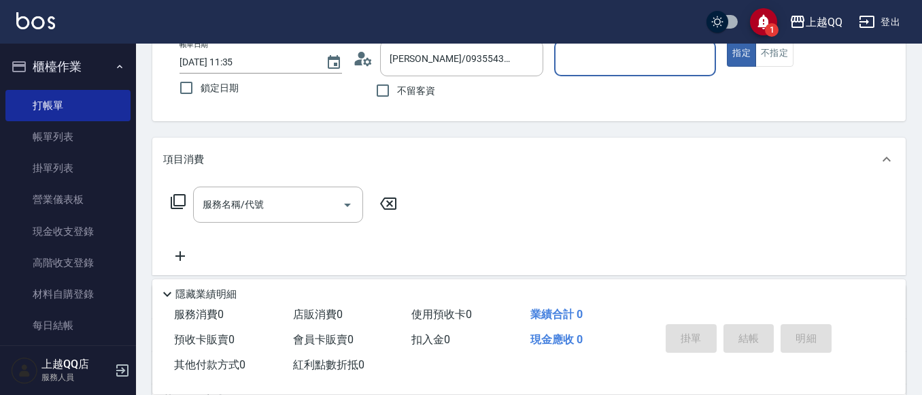
type input "佩怡-3"
click at [264, 202] on input "服務名稱/代號" at bounding box center [267, 205] width 137 height 24
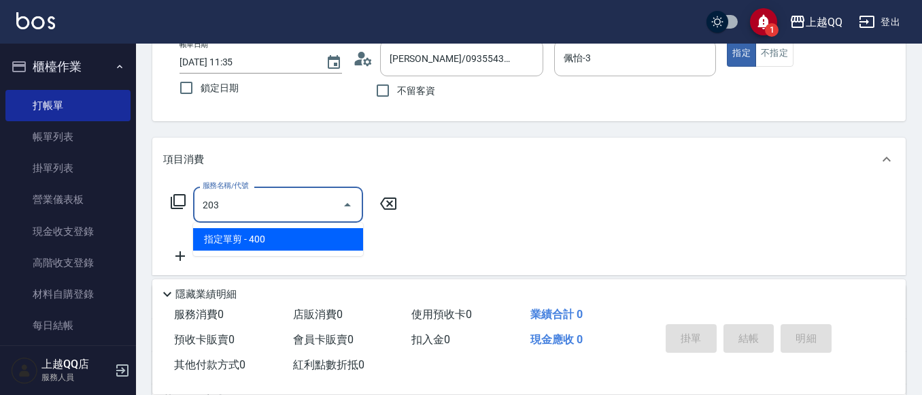
type input "指定單剪(203)"
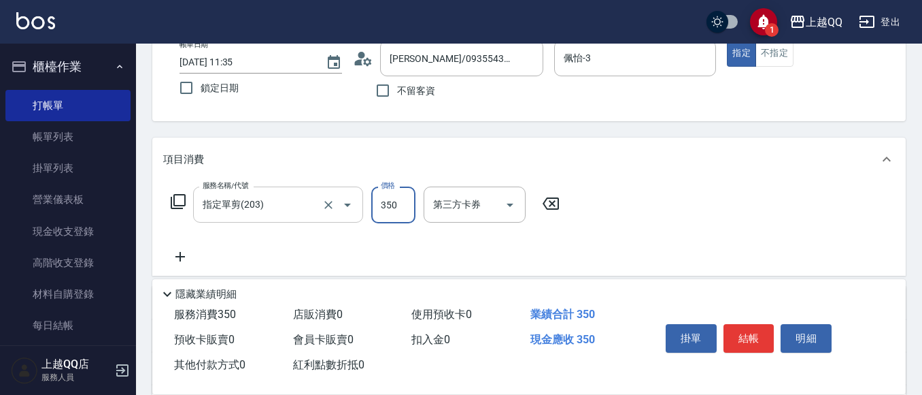
type input "350"
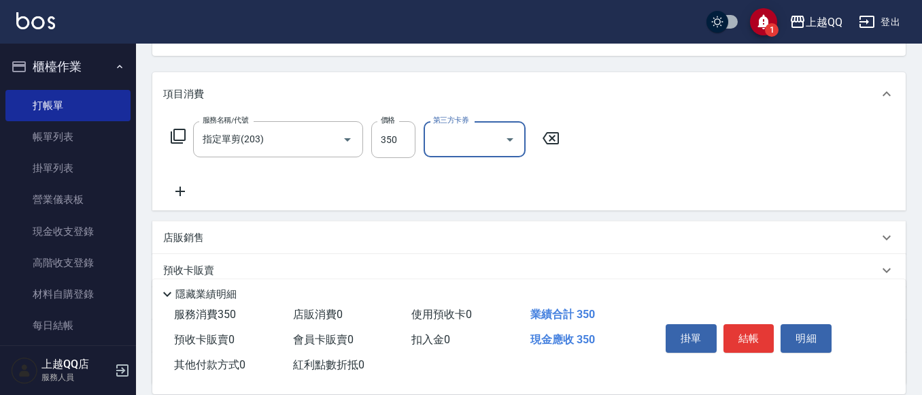
scroll to position [271, 0]
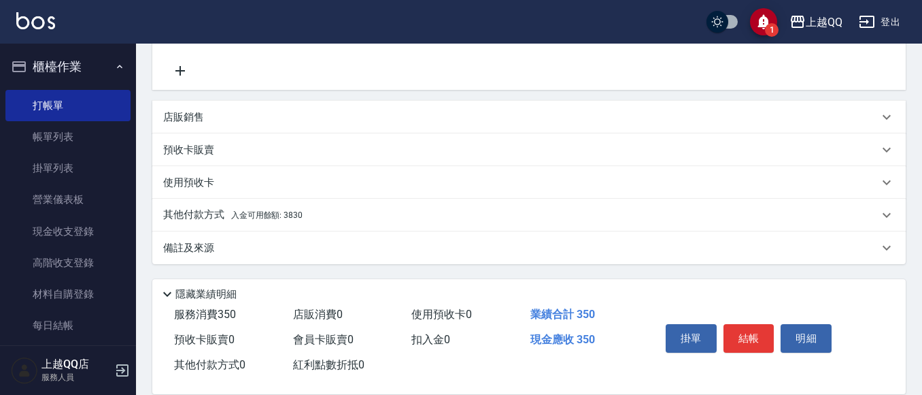
click at [193, 209] on p "其他付款方式 入金可用餘額: 3830" at bounding box center [232, 214] width 139 height 15
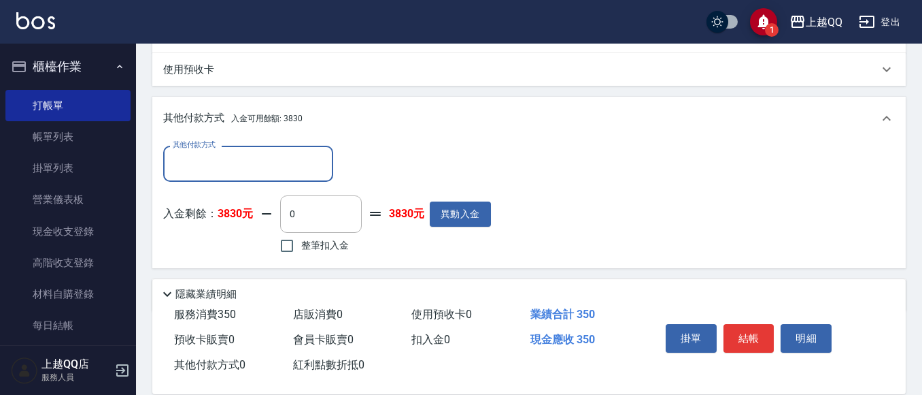
scroll to position [408, 0]
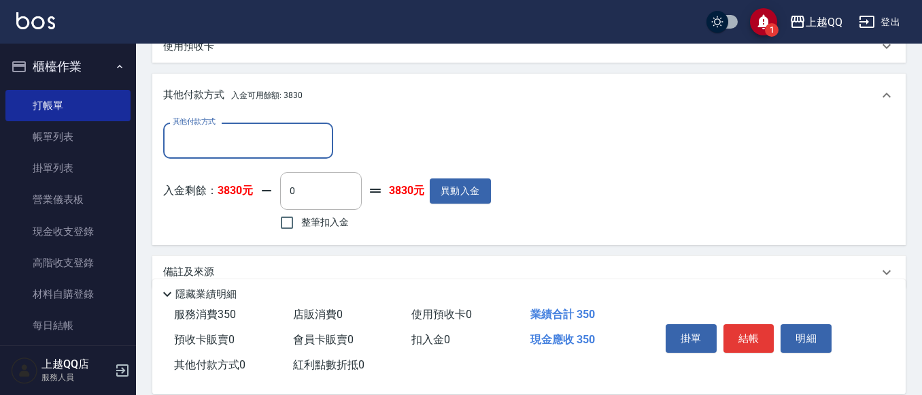
click at [287, 226] on input "整筆扣入金" at bounding box center [287, 222] width 29 height 29
checkbox input "true"
type input "350"
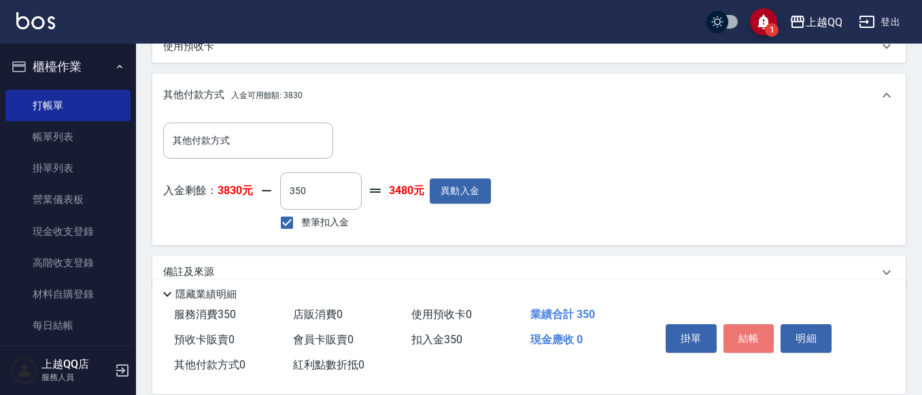
click at [764, 337] on button "結帳" at bounding box center [749, 338] width 51 height 29
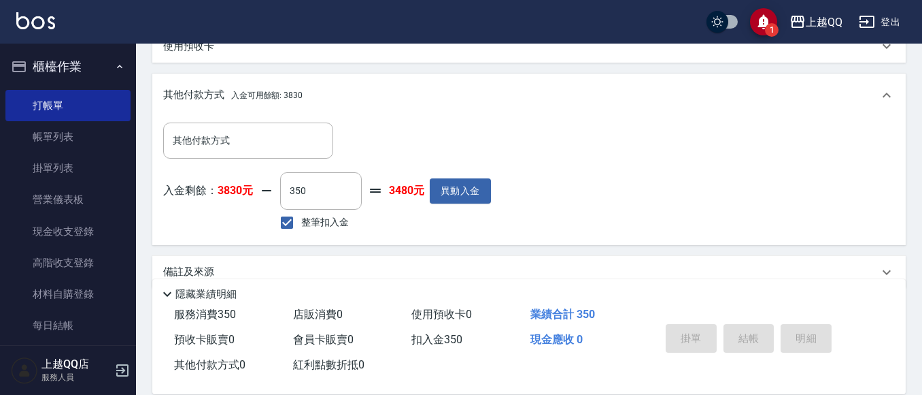
type input "[DATE] 11:47"
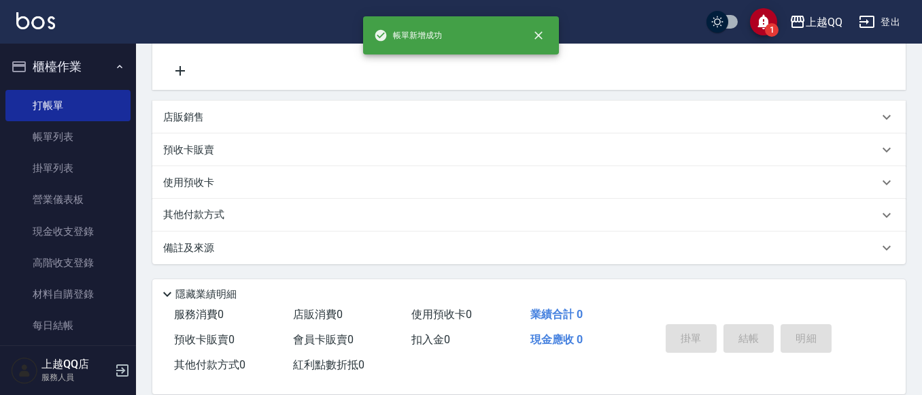
scroll to position [0, 0]
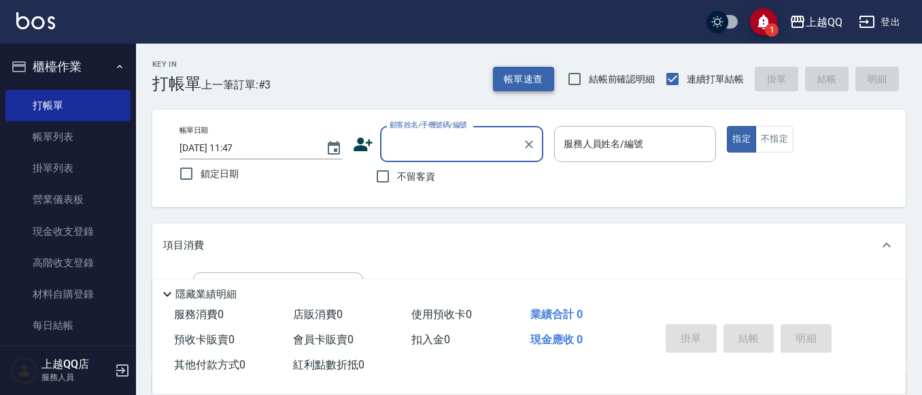
click at [543, 79] on button "帳單速查" at bounding box center [523, 79] width 61 height 25
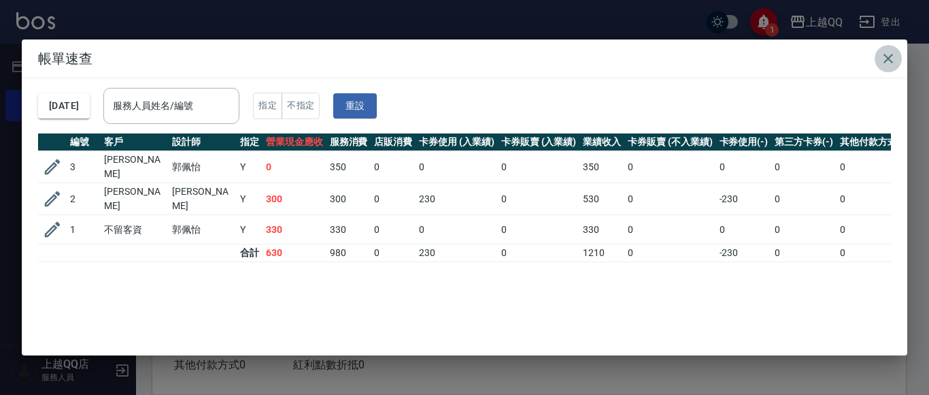
click at [886, 55] on icon "button" at bounding box center [889, 59] width 10 height 10
